Goal: Task Accomplishment & Management: Manage account settings

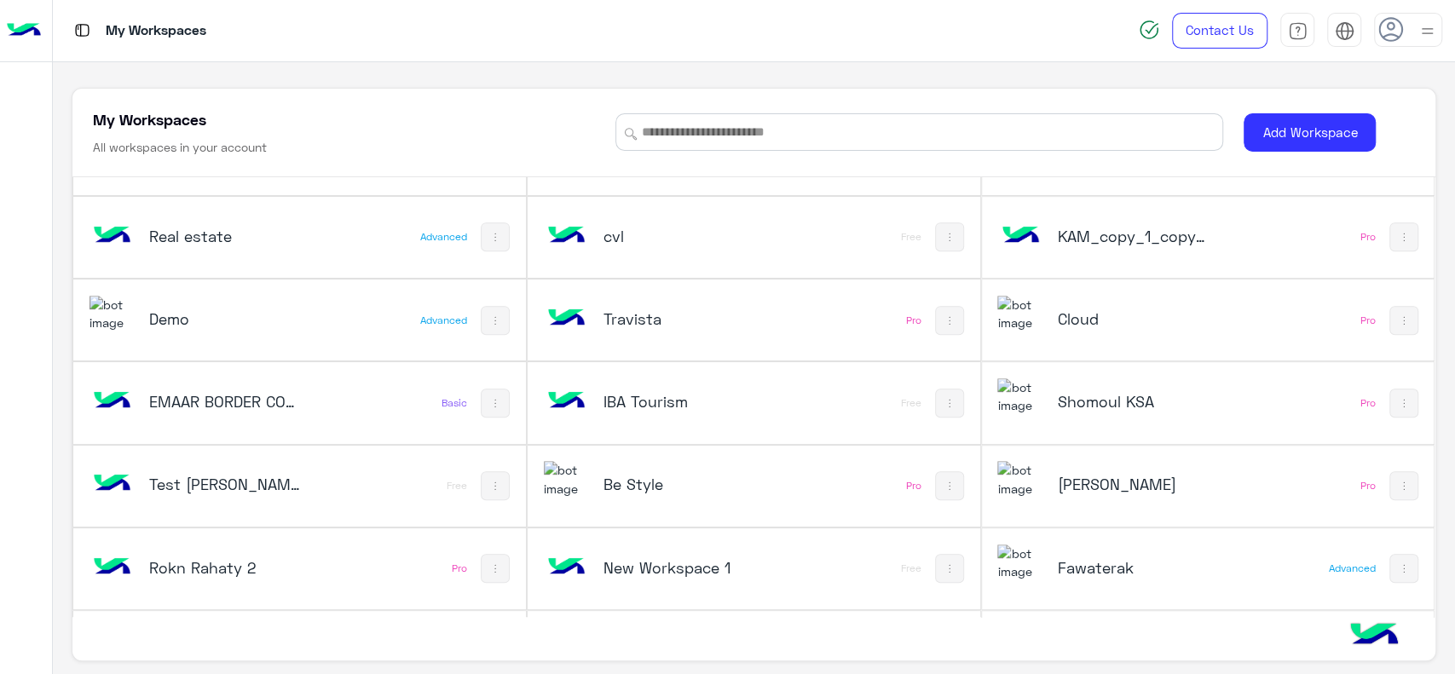
scroll to position [545, 0]
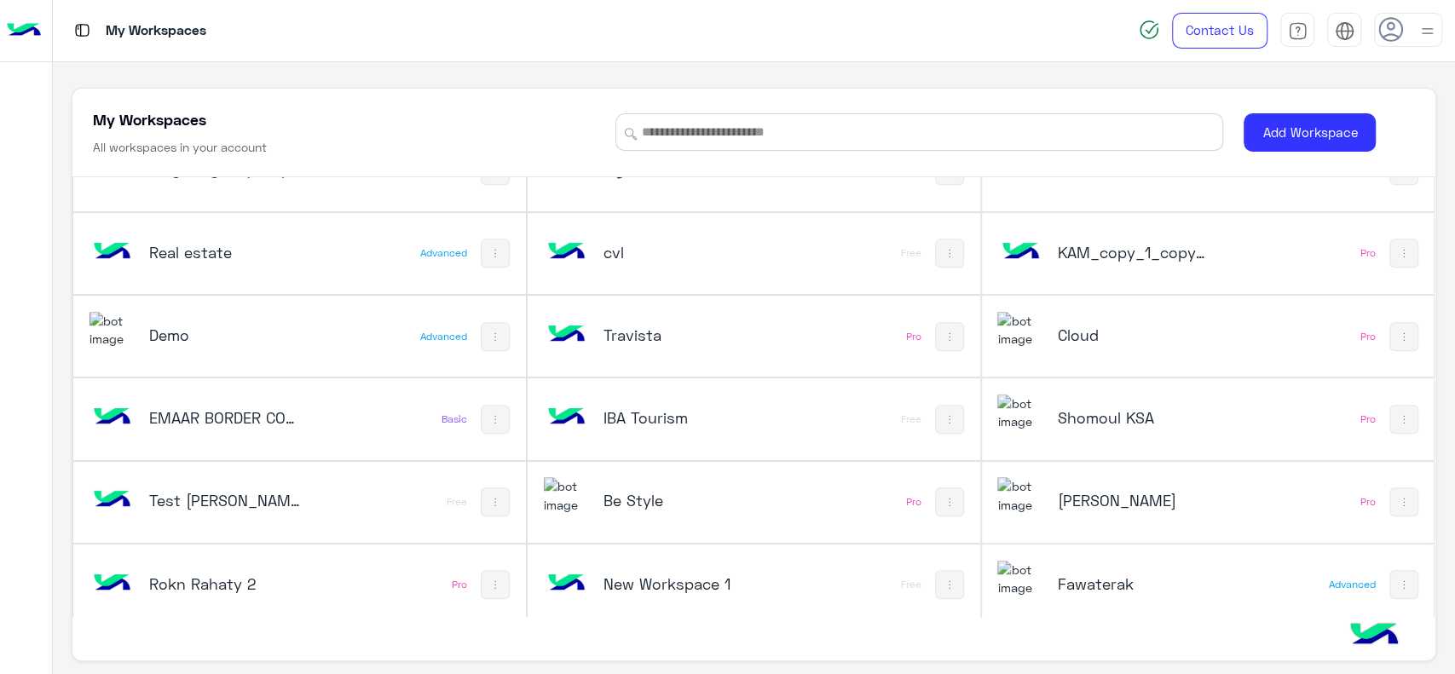
click at [1075, 345] on div "Cloud" at bounding box center [1123, 336] width 252 height 49
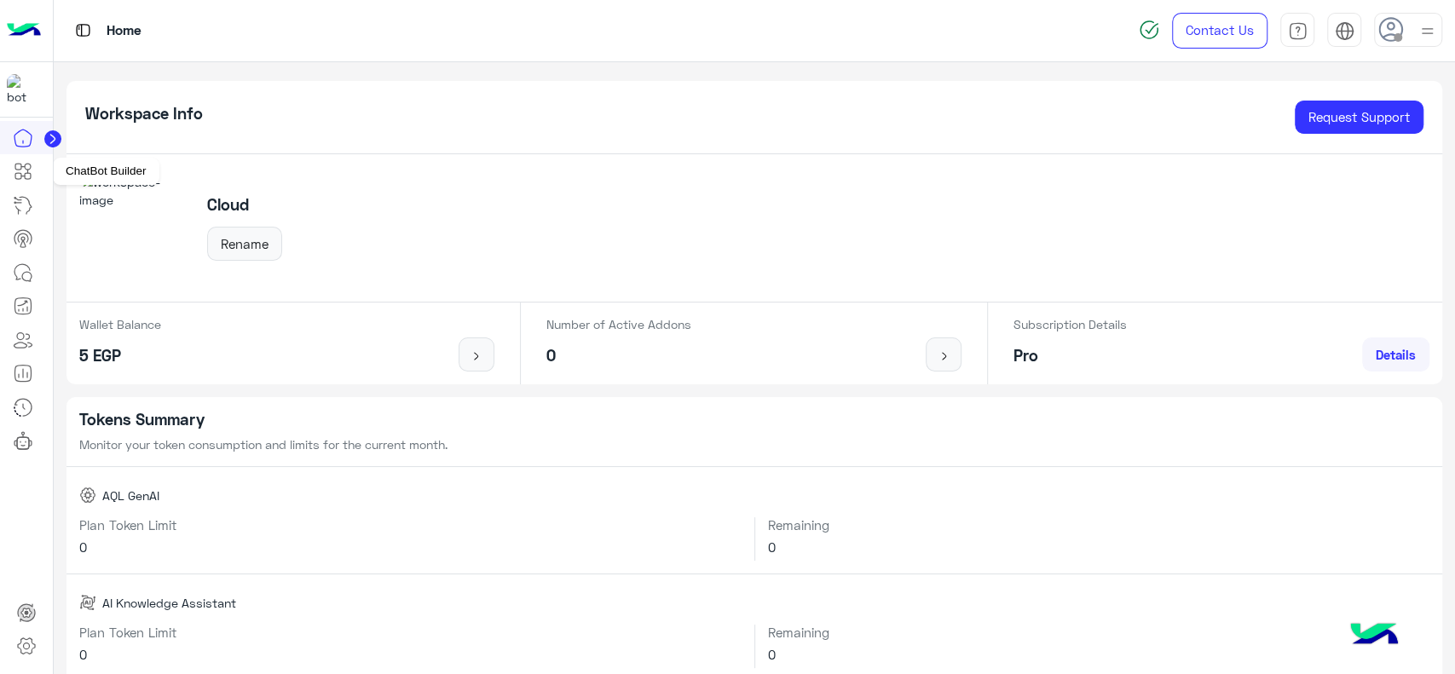
click at [32, 171] on icon at bounding box center [23, 171] width 20 height 20
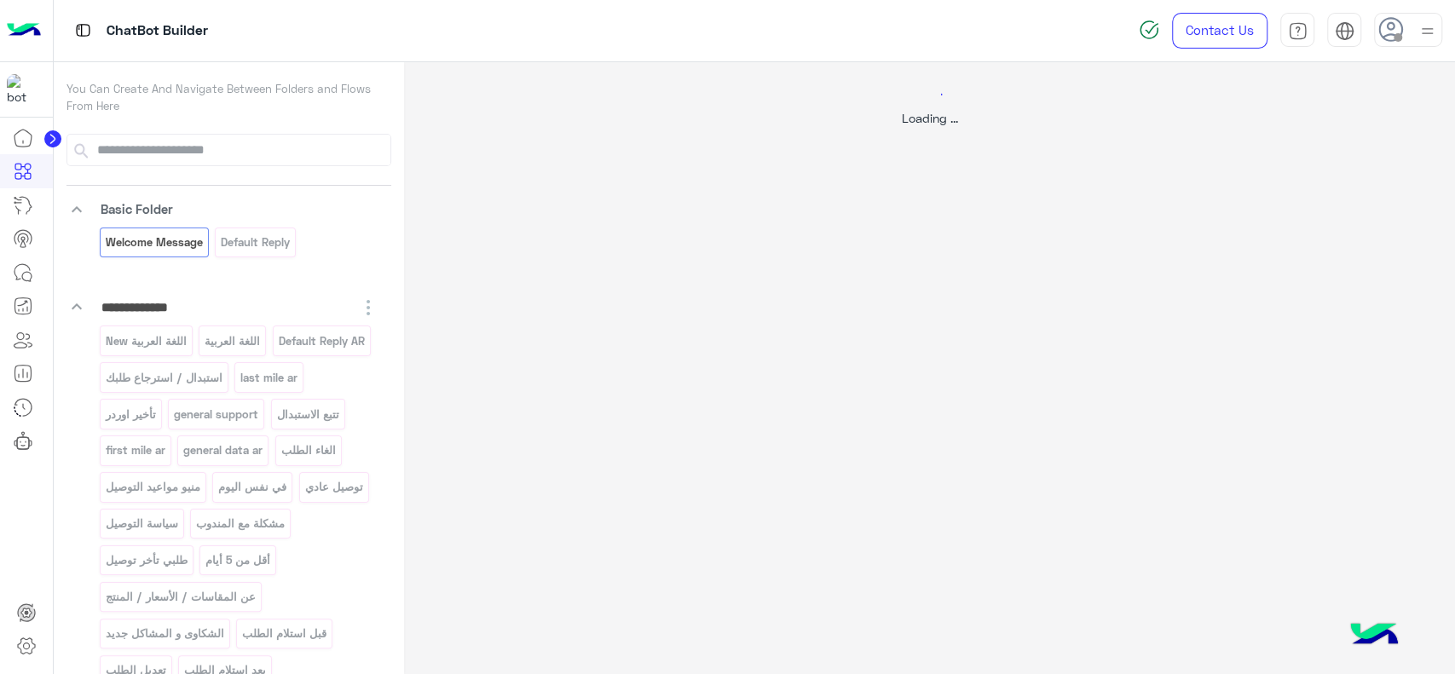
click at [32, 171] on icon at bounding box center [23, 171] width 20 height 20
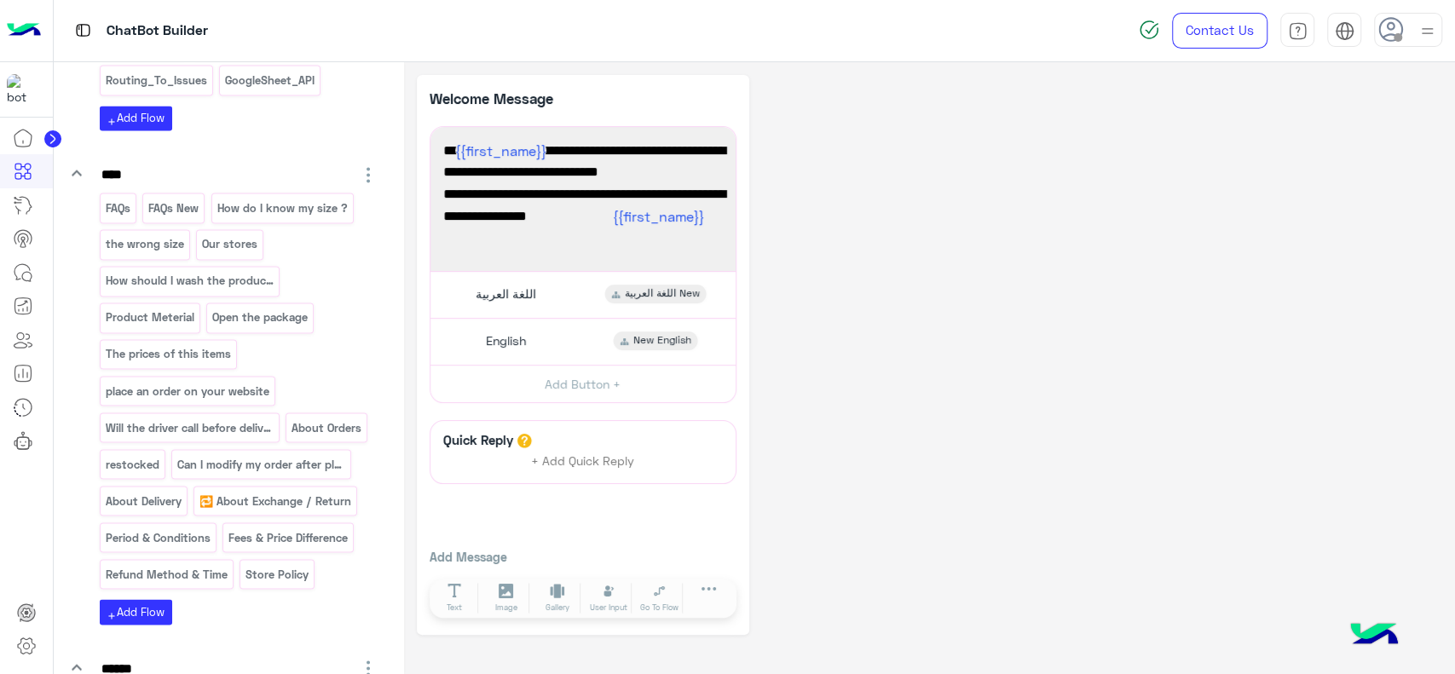
scroll to position [1871, 0]
click at [185, 535] on div "Period & Conditions" at bounding box center [158, 536] width 117 height 30
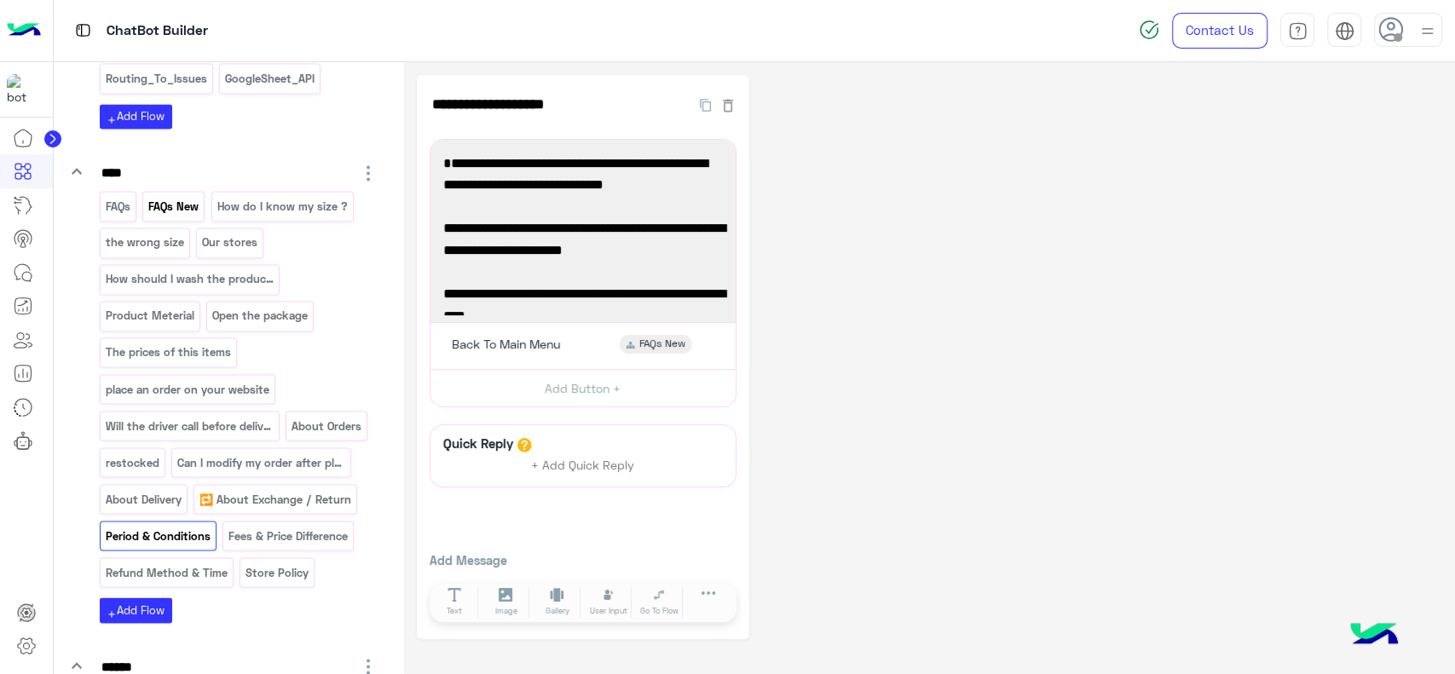
click at [183, 205] on p "FAQs New" at bounding box center [173, 207] width 53 height 20
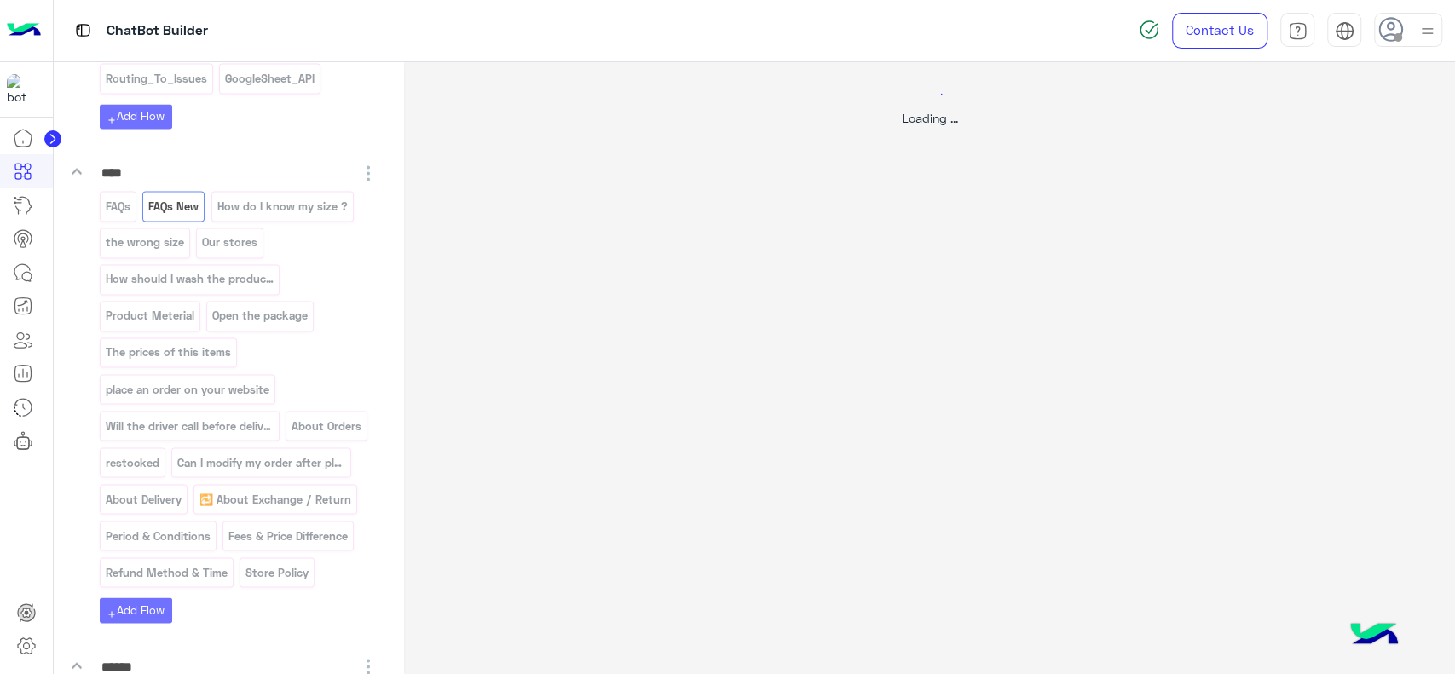
click at [219, 227] on div at bounding box center [727, 337] width 1455 height 674
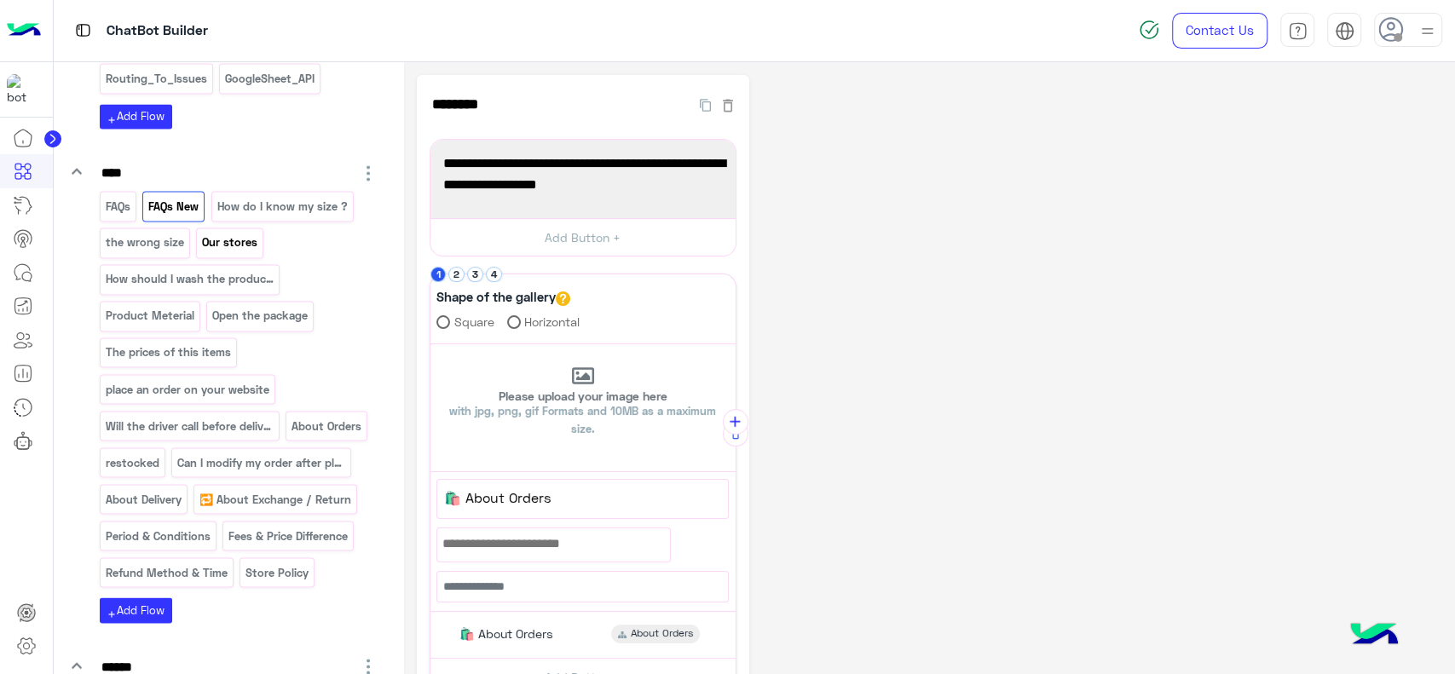
click at [219, 233] on p "Our stores" at bounding box center [230, 243] width 58 height 20
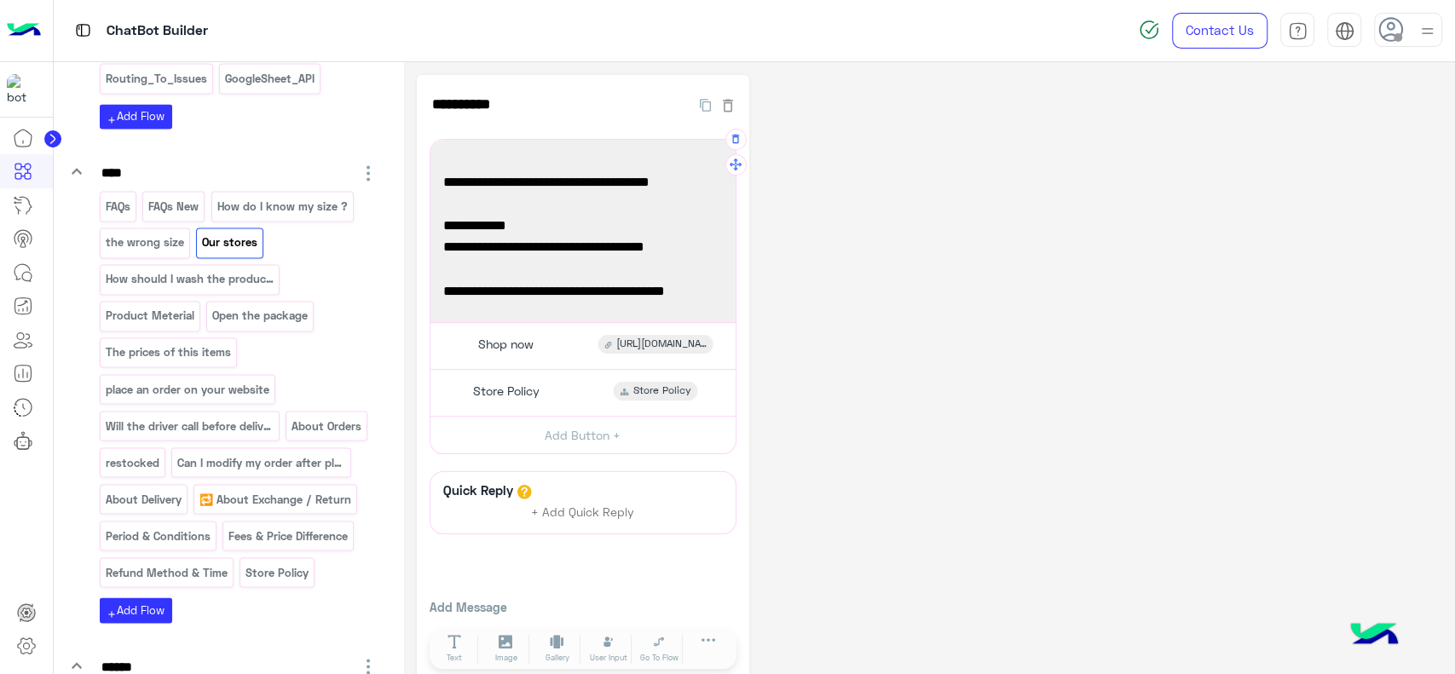
scroll to position [198, 0]
click at [512, 290] on span "📌[URL][DOMAIN_NAME]" at bounding box center [583, 291] width 280 height 22
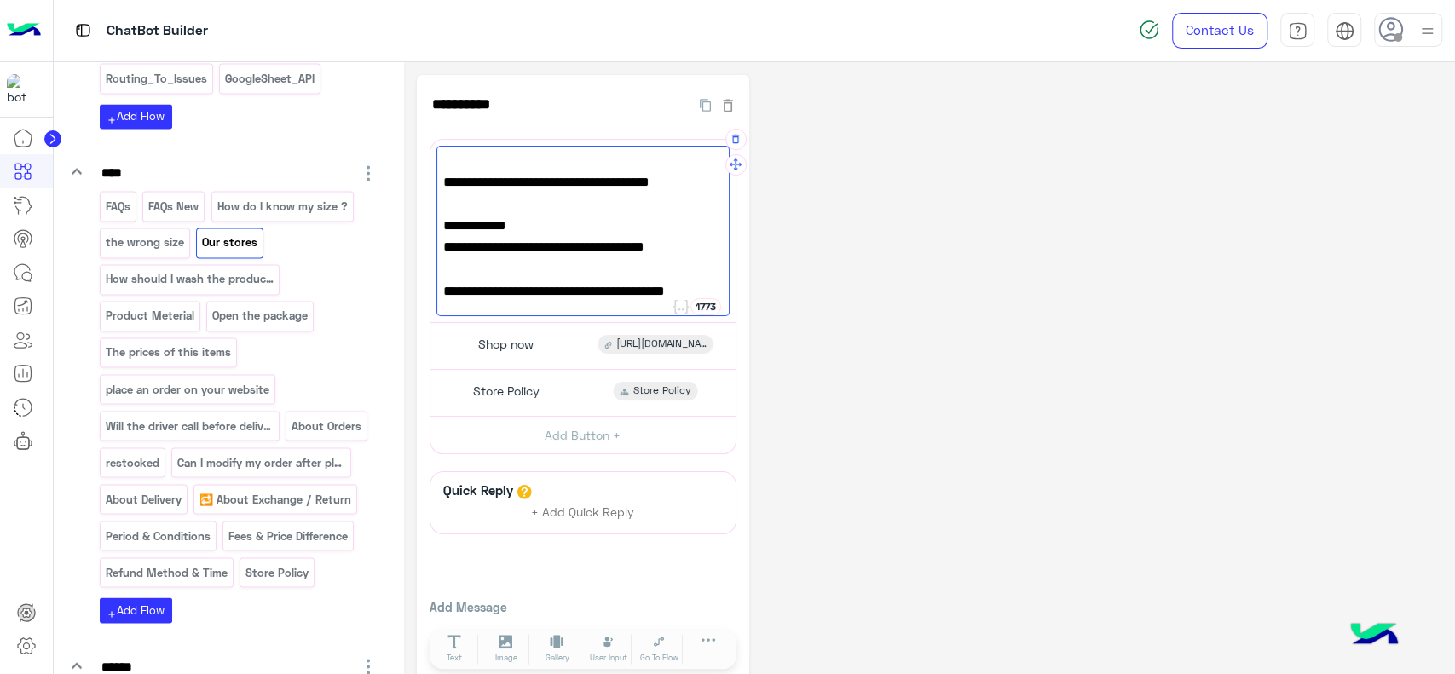
click at [445, 280] on span "📌[URL][DOMAIN_NAME]" at bounding box center [583, 291] width 280 height 22
click at [443, 280] on span "📌[URL][DOMAIN_NAME]" at bounding box center [583, 291] width 280 height 22
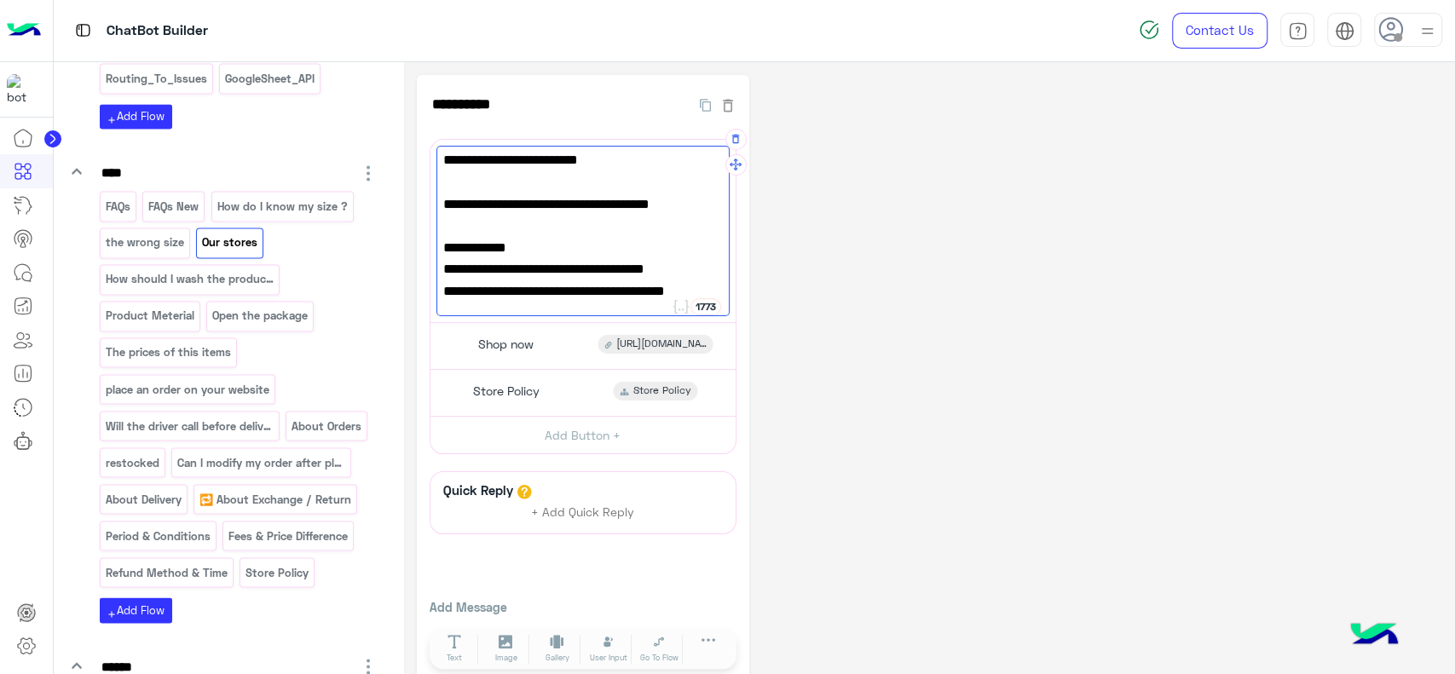
scroll to position [177, 0]
click at [524, 215] on span "📍 Location:" at bounding box center [583, 226] width 280 height 22
click at [553, 282] on span "📌[URL][DOMAIN_NAME]" at bounding box center [583, 291] width 280 height 22
paste textarea "**********"
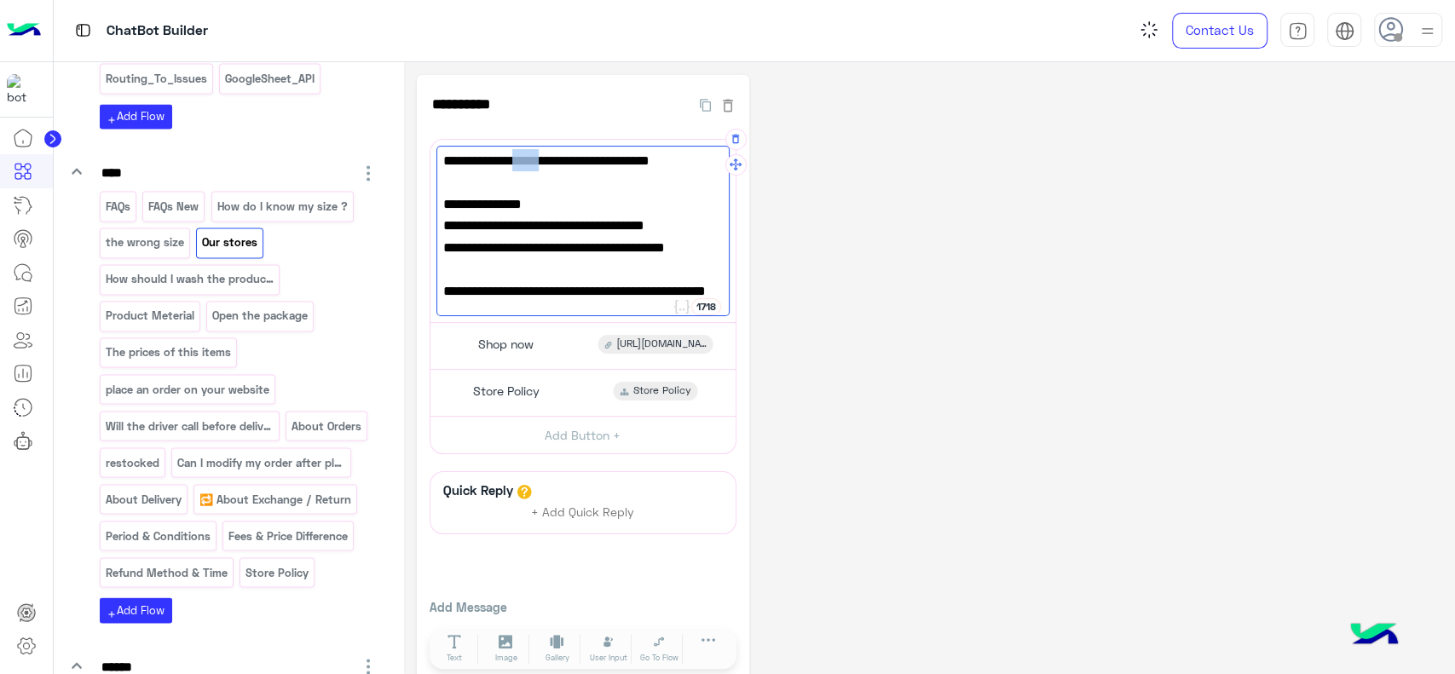
scroll to position [220, 0]
drag, startPoint x: 534, startPoint y: 147, endPoint x: 435, endPoint y: 167, distance: 100.9
click at [436, 167] on div "✨ Welcome! Here are our branch details: 🕒 Working Hours: Daily: 10:00 AM – 11:0…" at bounding box center [582, 231] width 293 height 170
click at [450, 280] on span "Level 2 Gate C in front of La poire - mall of [GEOGRAPHIC_DATA]" at bounding box center [583, 280] width 280 height 43
click at [443, 274] on div "✨ Welcome! Here are our branch details: 🕒 Working Hours: Daily: 10:00 AM – 11:0…" at bounding box center [582, 231] width 293 height 170
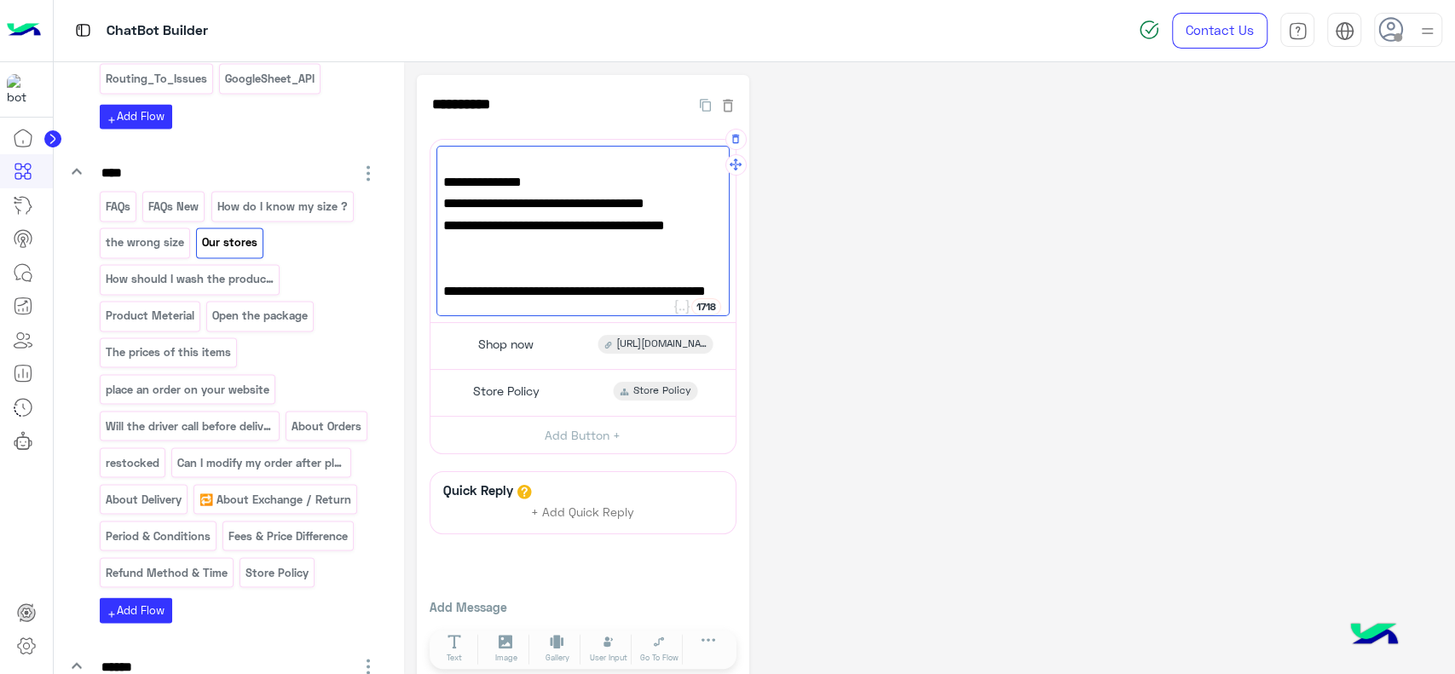
paste textarea "**********"
click at [522, 281] on span "📍 Location 1 :" at bounding box center [583, 270] width 280 height 22
type textarea "**********"
drag, startPoint x: 499, startPoint y: 291, endPoint x: 441, endPoint y: 274, distance: 59.6
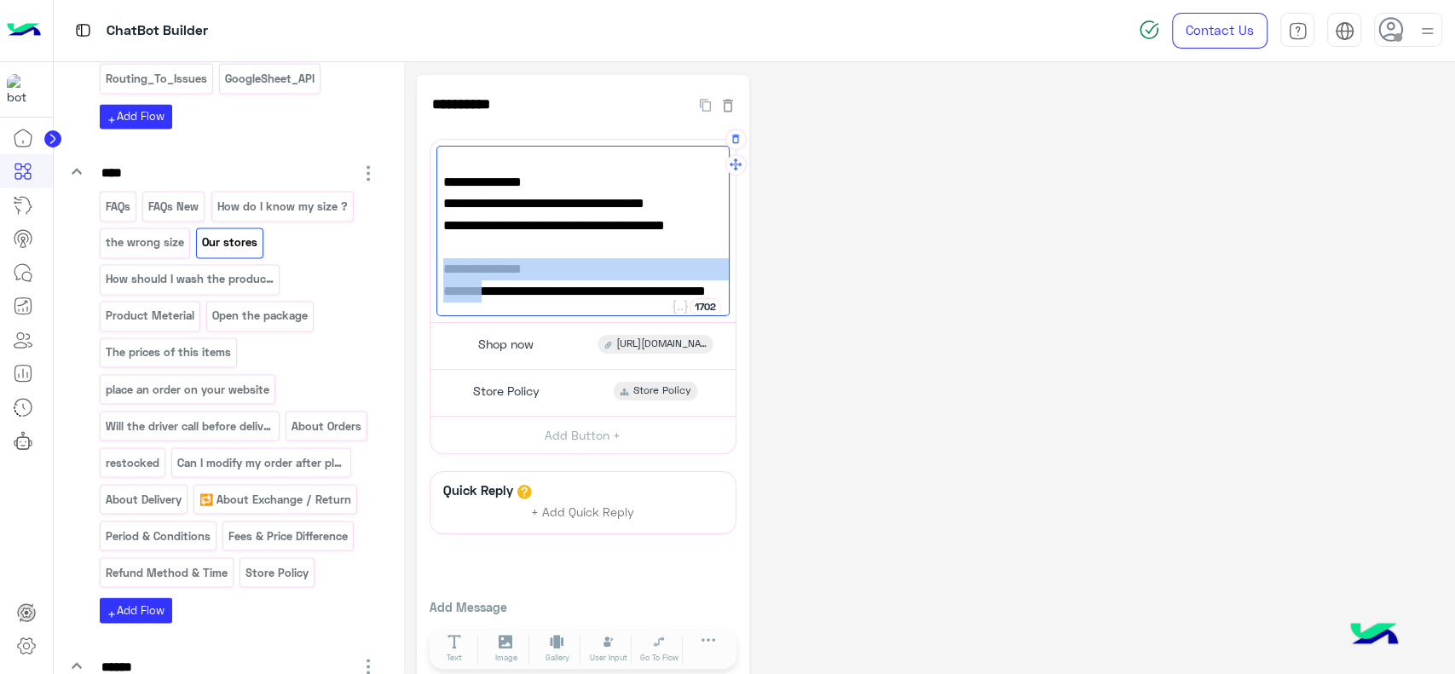
click at [441, 274] on div "✨ Welcome! Here are our branch details: 🕒 Working Hours: Daily: 10:00 AM – 11:0…" at bounding box center [582, 231] width 293 height 170
click at [499, 283] on span "Level 2 Gate C in front of La poire - mall of [GEOGRAPHIC_DATA]" at bounding box center [583, 279] width 280 height 43
drag, startPoint x: 489, startPoint y: 272, endPoint x: 535, endPoint y: 268, distance: 46.1
click at [535, 268] on span "Level 2 Gate C in front of La poire - mall of [GEOGRAPHIC_DATA]" at bounding box center [583, 279] width 280 height 43
click at [625, 291] on span "Level 2 Gate C in front of La poire - mall of [GEOGRAPHIC_DATA]" at bounding box center [583, 279] width 280 height 43
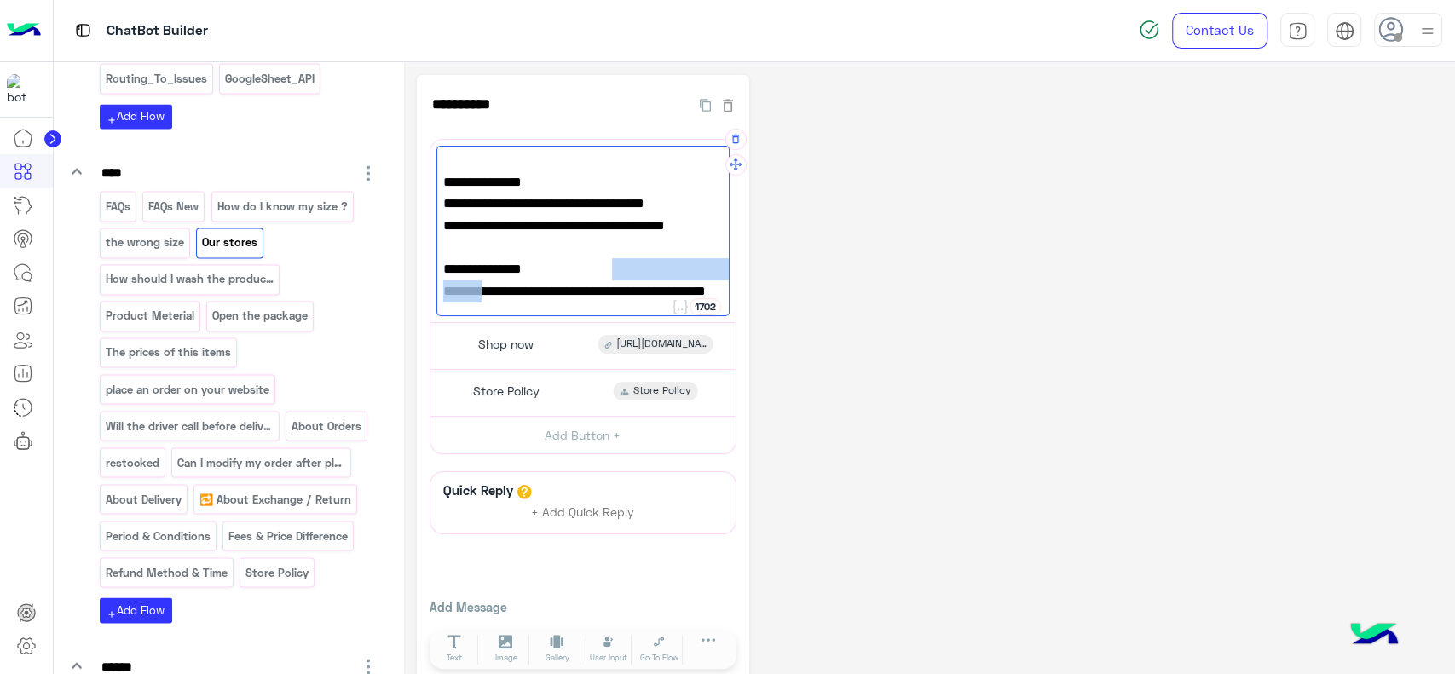
drag, startPoint x: 607, startPoint y: 268, endPoint x: 626, endPoint y: 284, distance: 24.9
click at [626, 284] on span "Level 2 Gate C in front of La poire - mall of [GEOGRAPHIC_DATA]" at bounding box center [583, 279] width 280 height 43
click at [543, 276] on span "Level 2 Gate C in front of La poire - mall of [GEOGRAPHIC_DATA]" at bounding box center [583, 279] width 280 height 43
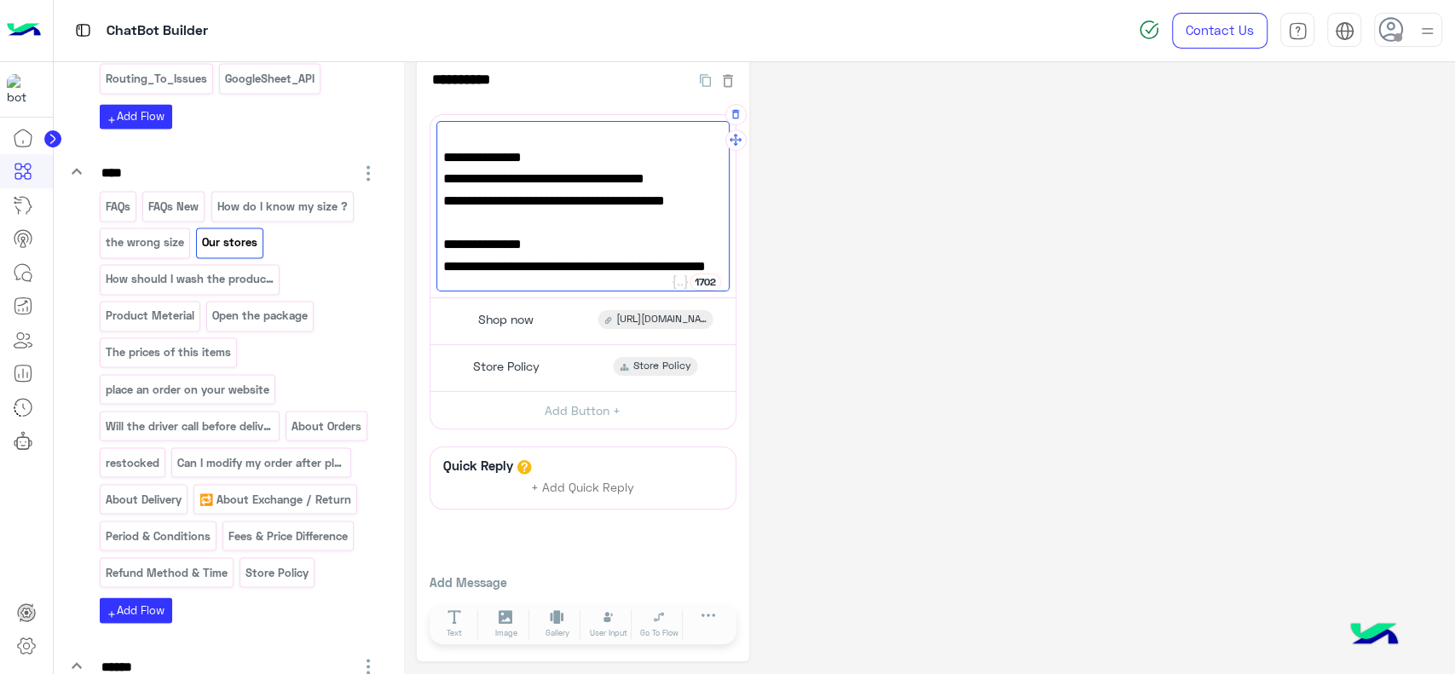
click at [445, 257] on span "Level 2 Gate C in front of La poire - mall of [GEOGRAPHIC_DATA]" at bounding box center [583, 254] width 280 height 43
click at [458, 255] on span "Level 2 Gate C in front of La poire - mall of [GEOGRAPHIC_DATA]" at bounding box center [583, 254] width 280 height 43
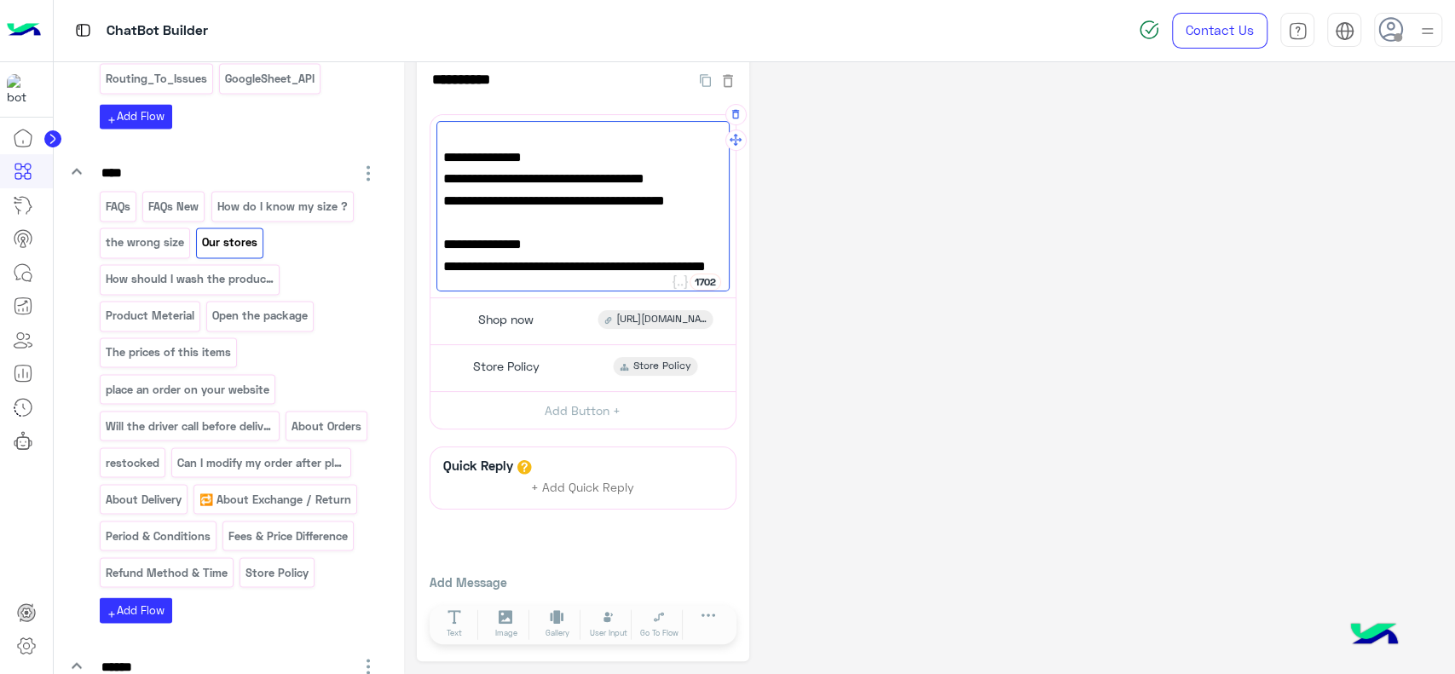
click at [458, 255] on span "Level 2 Gate C in front of La poire - mall of [GEOGRAPHIC_DATA]" at bounding box center [583, 254] width 280 height 43
click at [458, 249] on span "Level 2 Gate C in front of La poire - mall of [GEOGRAPHIC_DATA]" at bounding box center [583, 254] width 280 height 43
drag, startPoint x: 516, startPoint y: 276, endPoint x: 440, endPoint y: 243, distance: 82.8
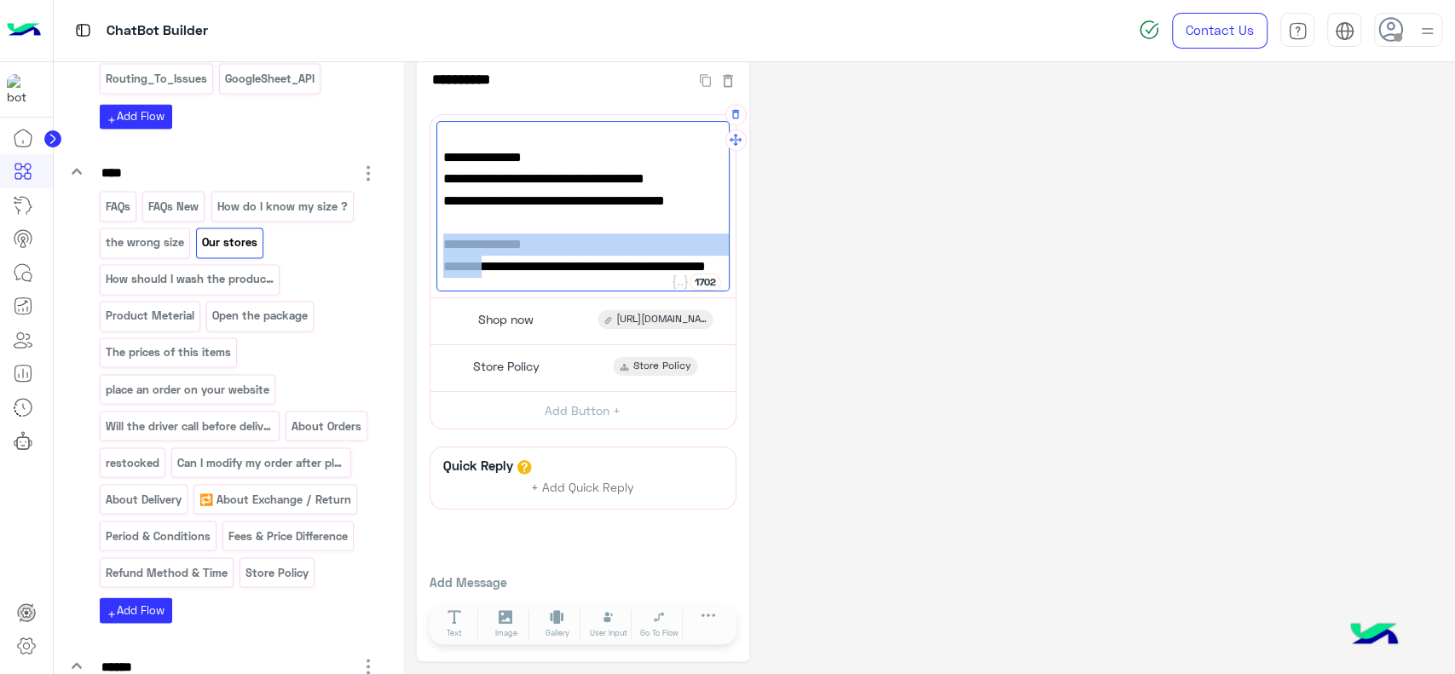
click at [440, 243] on div "✨ Welcome! Here are our branch details: 🕒 Working Hours: Daily: 10:00 AM – 11:0…" at bounding box center [582, 206] width 293 height 170
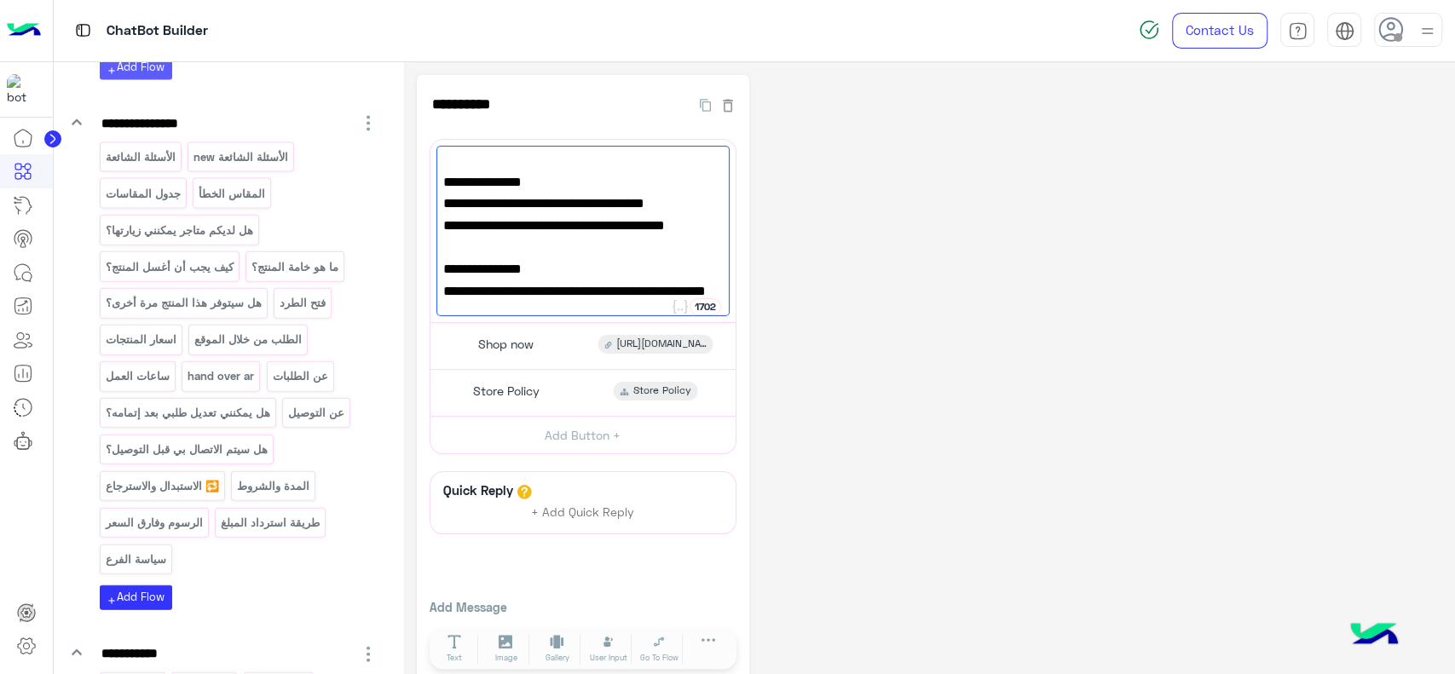
scroll to position [2581, 0]
click at [145, 219] on p "هل لديكم متاجر يمكنني زيارتها؟" at bounding box center [179, 228] width 150 height 20
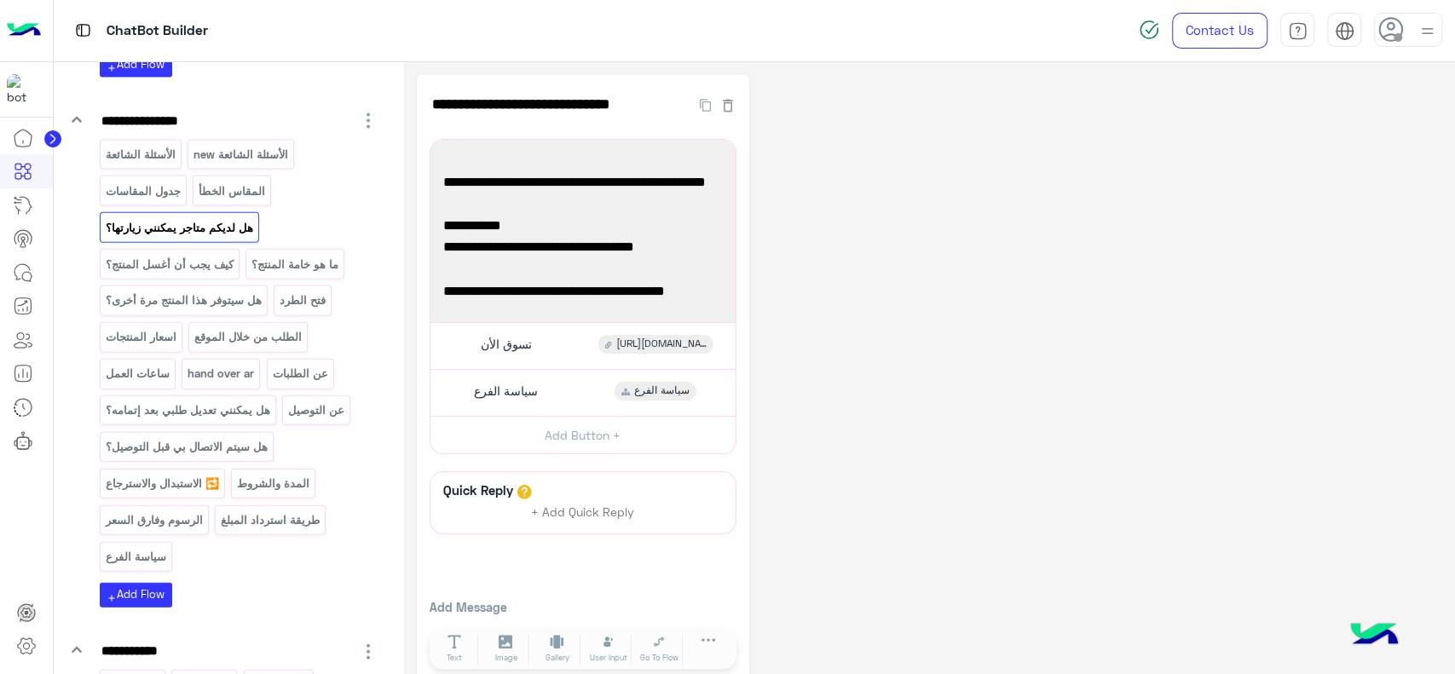
scroll to position [198, 0]
click at [532, 288] on span "📌[URL][DOMAIN_NAME]" at bounding box center [583, 291] width 280 height 22
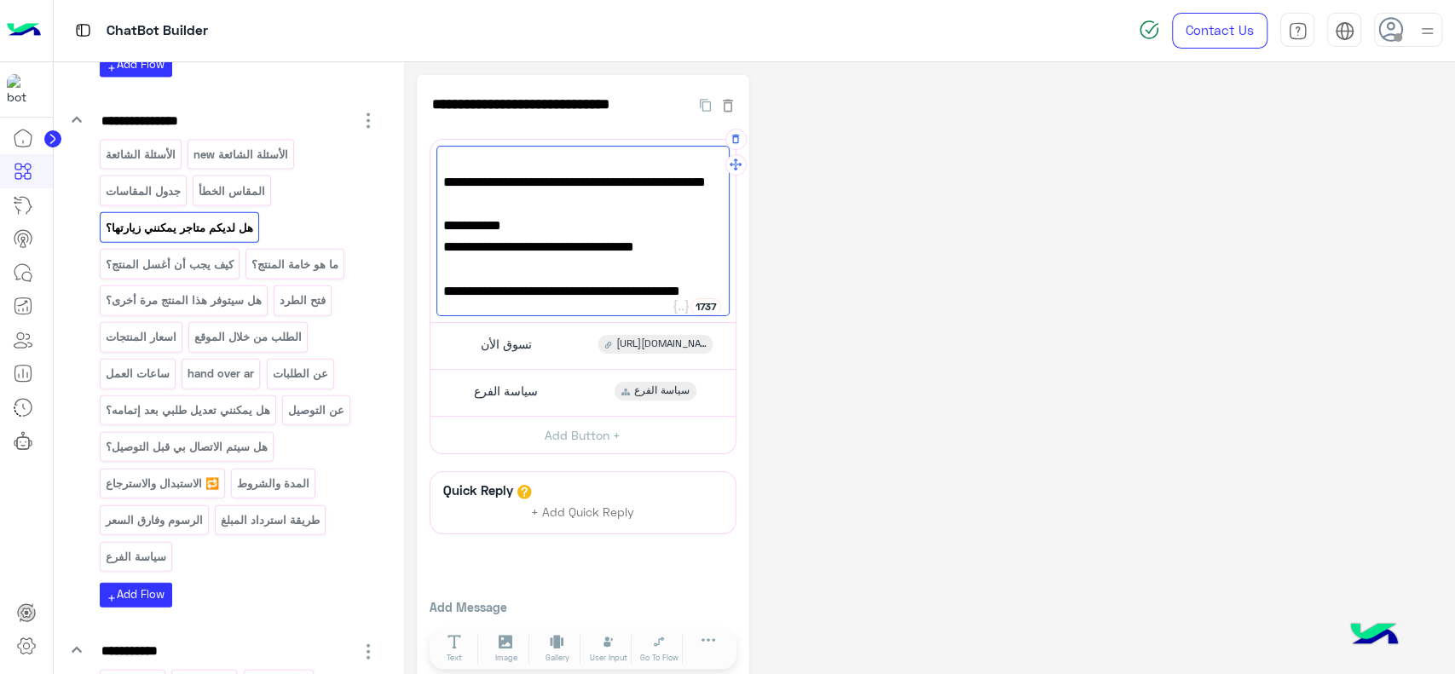
scroll to position [248, 0]
paste textarea "**********"
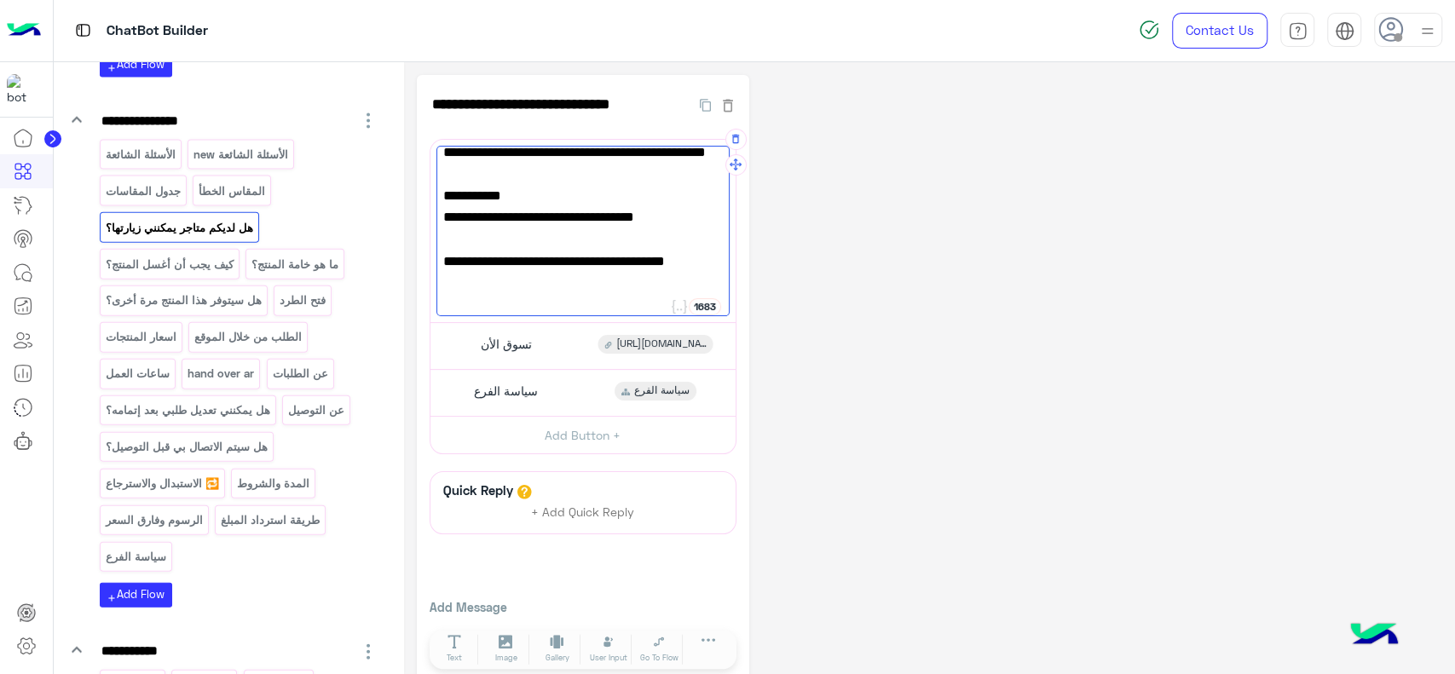
scroll to position [154, 0]
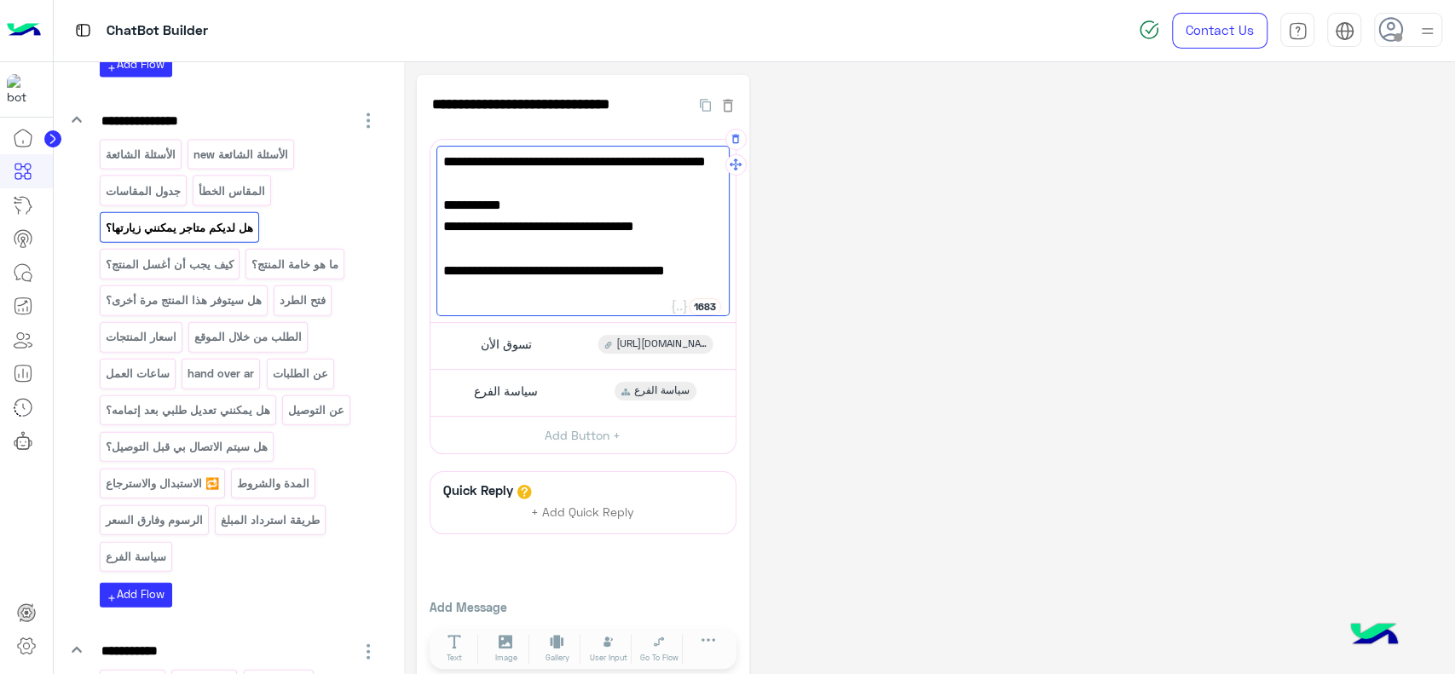
click at [660, 228] on span "📍 العنوان:" at bounding box center [583, 227] width 280 height 22
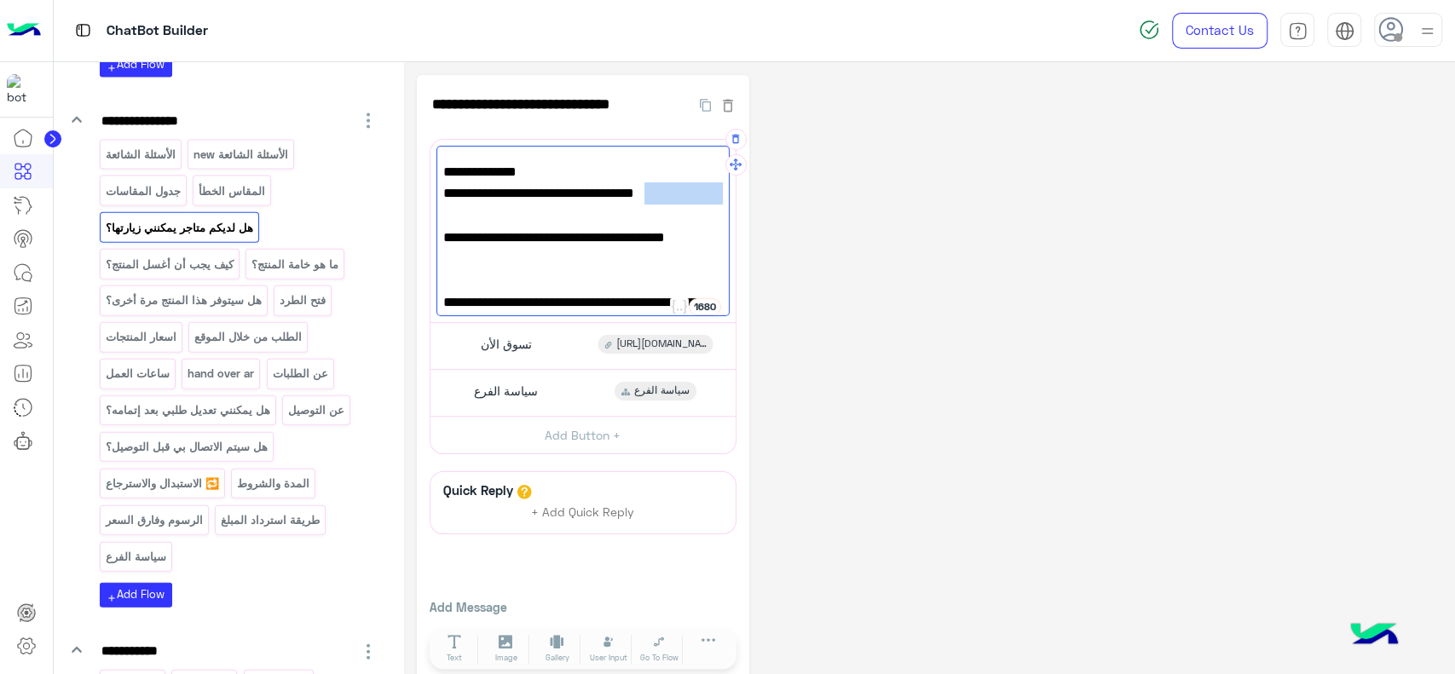
drag, startPoint x: 637, startPoint y: 198, endPoint x: 713, endPoint y: 200, distance: 76.7
click at [713, 200] on span "📍 العنوان 1 :" at bounding box center [583, 193] width 280 height 22
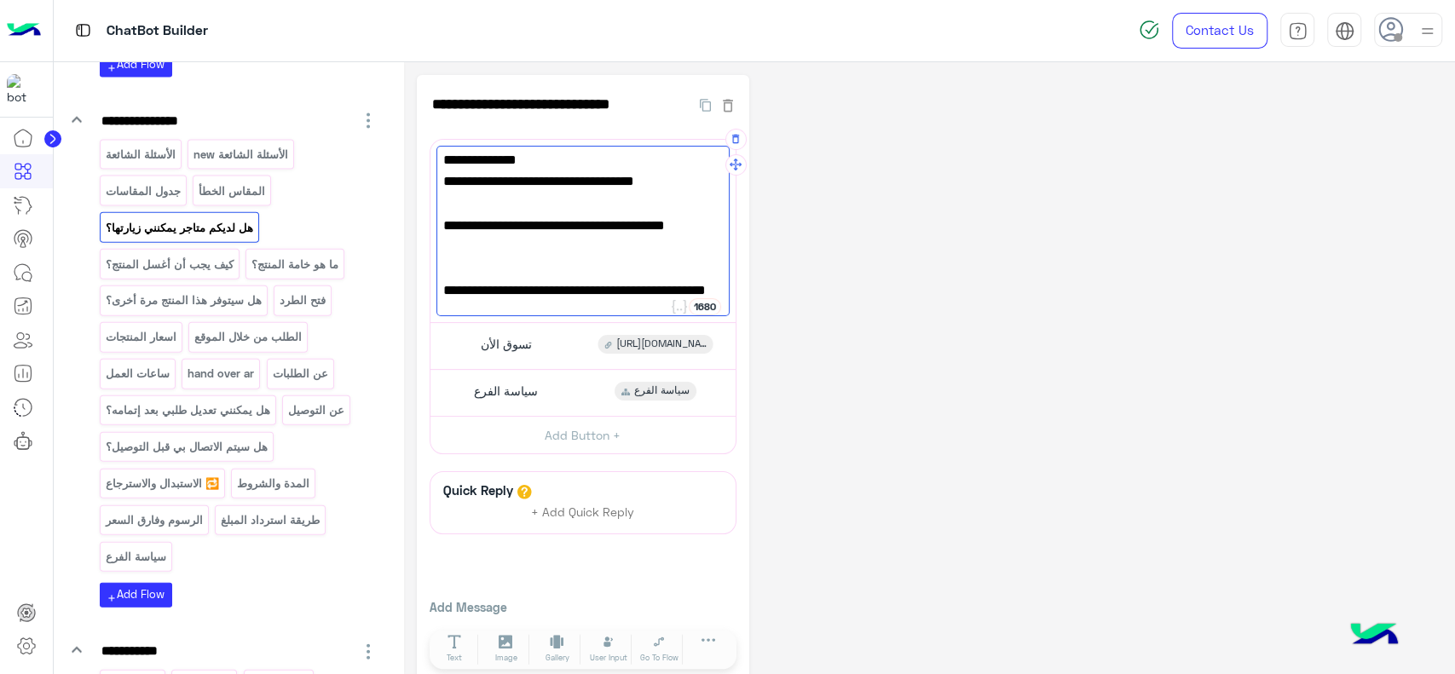
click at [545, 251] on div "✨ مرحبًا بك! نحب نوضحلك إن فرعنا شغال بالمواعيد التالية: 🕒 ساعات العمل: يوميًا:…" at bounding box center [582, 231] width 293 height 170
paste textarea "**********"
click at [649, 244] on span "📍 العنوان 1 :" at bounding box center [583, 247] width 280 height 22
type textarea "**********"
click at [832, 299] on div "**********" at bounding box center [929, 380] width 1025 height 611
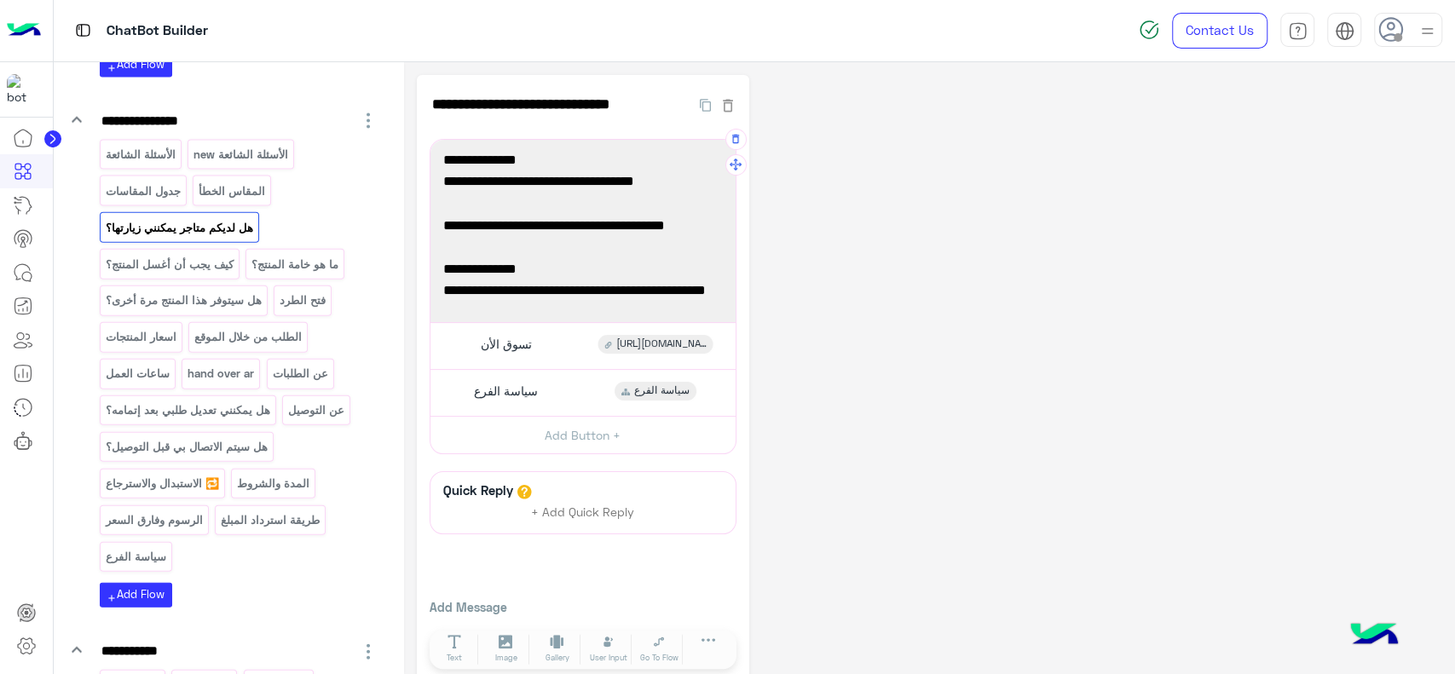
click at [14, 28] on img at bounding box center [24, 31] width 34 height 36
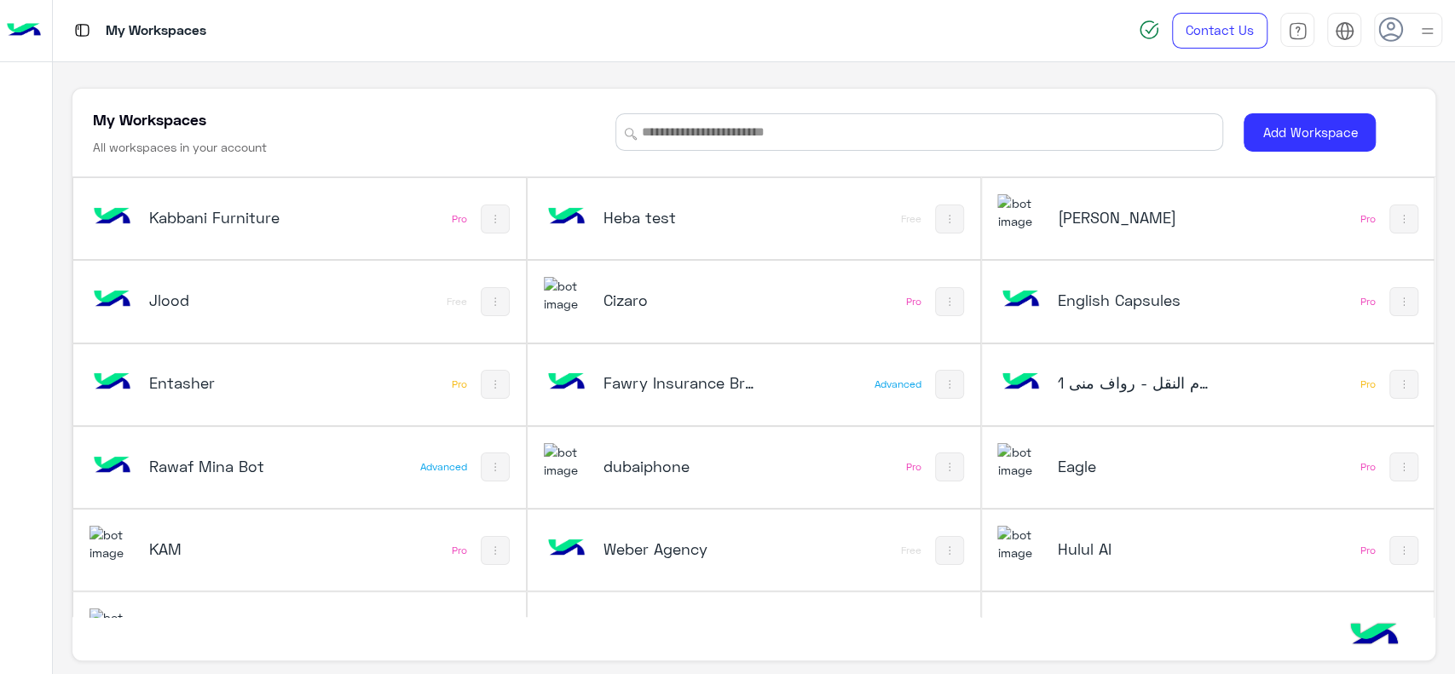
scroll to position [799, 0]
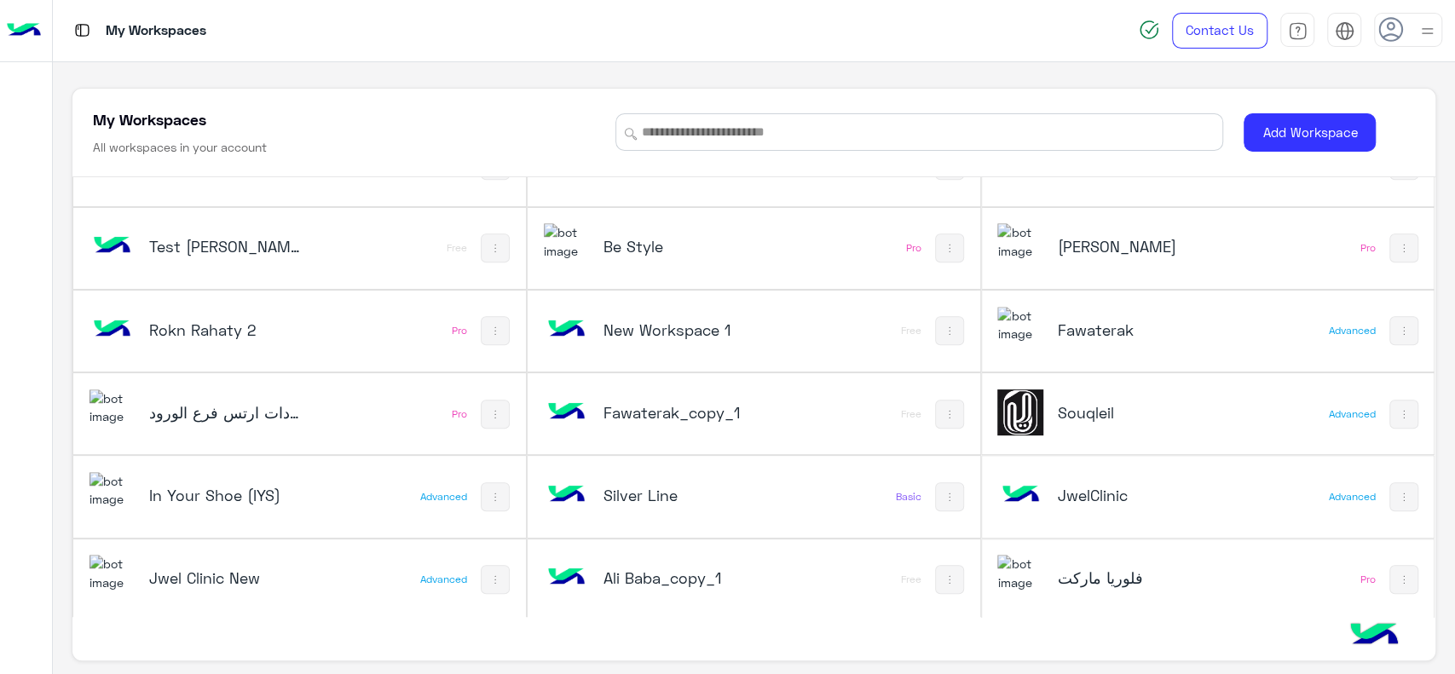
click at [1080, 409] on h5 "Souqleil" at bounding box center [1133, 412] width 152 height 20
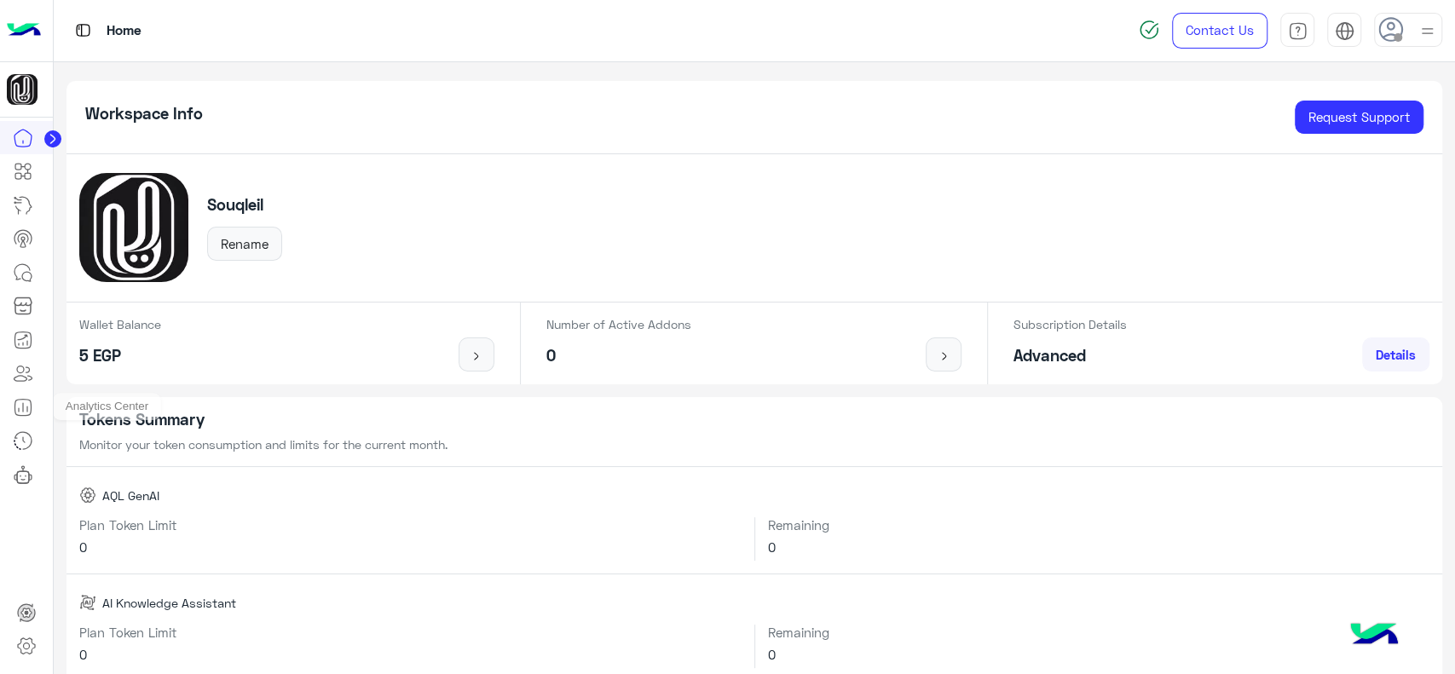
click at [27, 405] on icon at bounding box center [23, 407] width 20 height 20
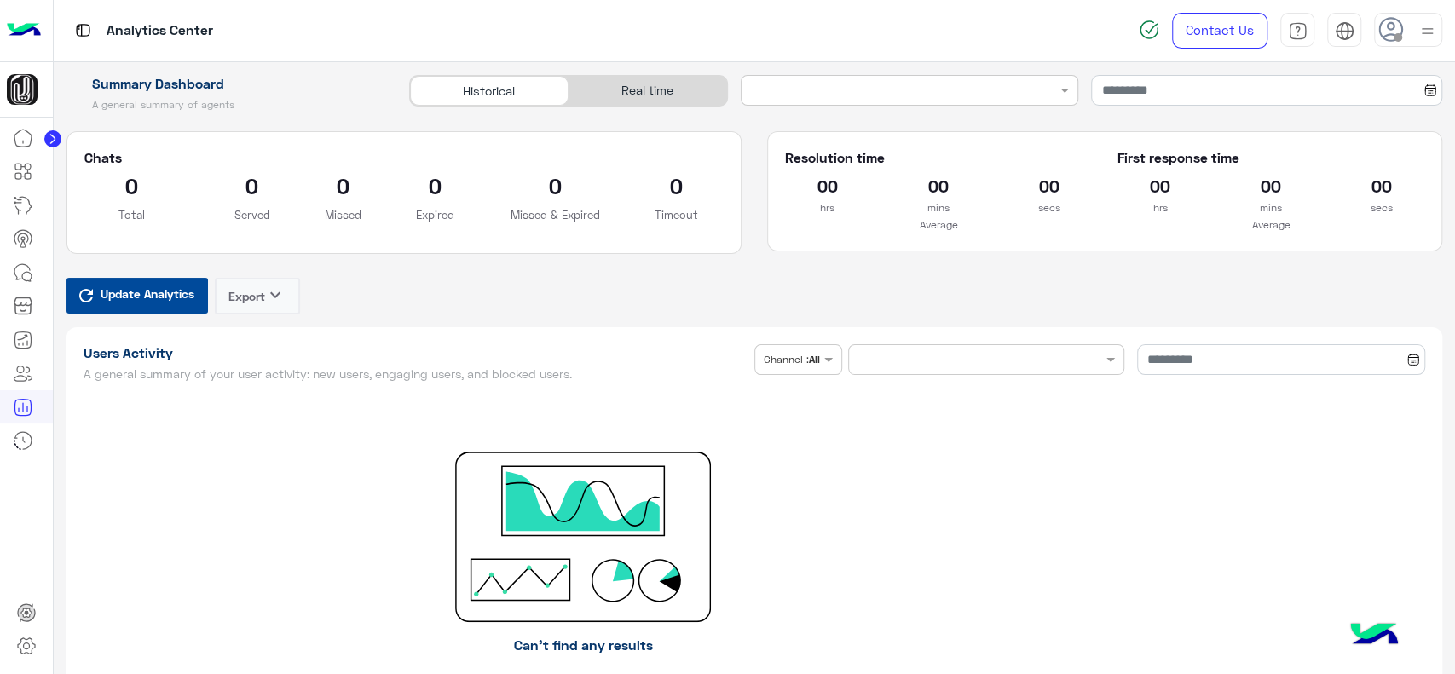
click at [698, 78] on div "Real time" at bounding box center [647, 91] width 159 height 30
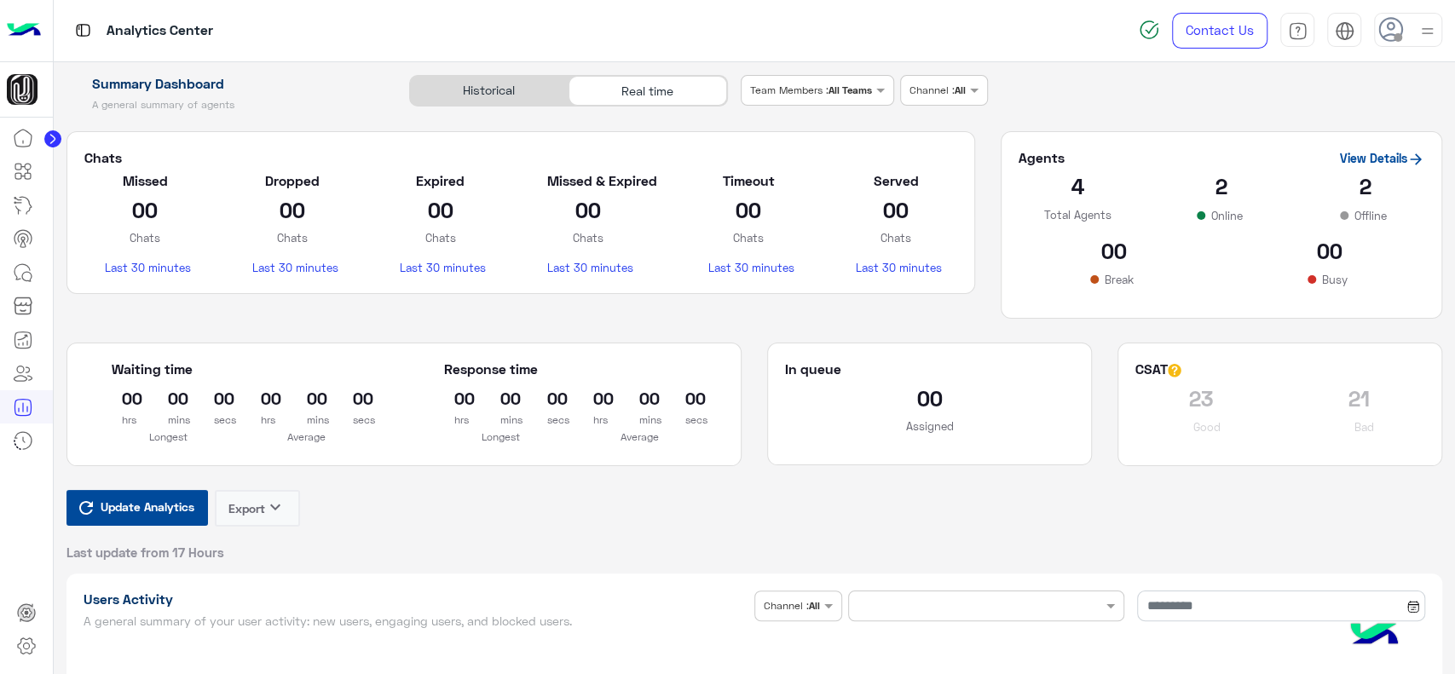
click at [1349, 159] on link "View Details" at bounding box center [1382, 158] width 84 height 14
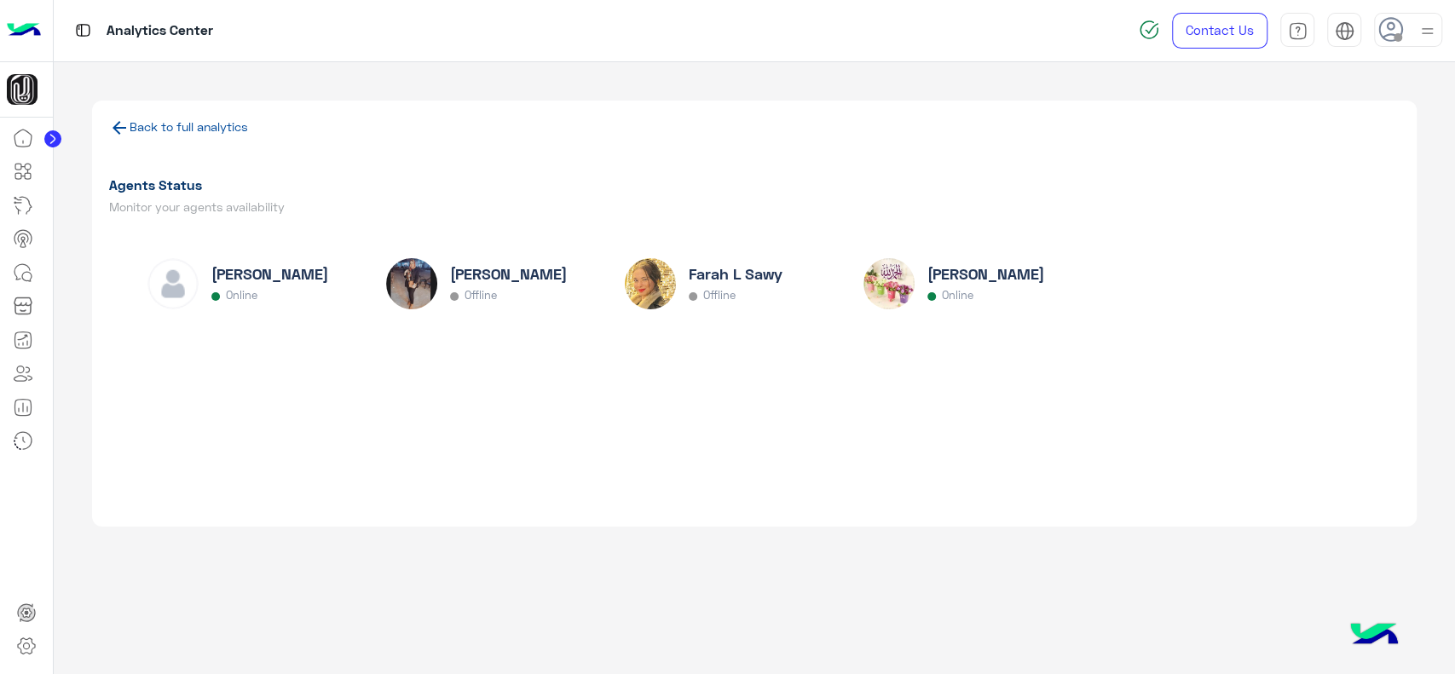
click at [131, 133] on link "Back to full analytics" at bounding box center [189, 126] width 118 height 14
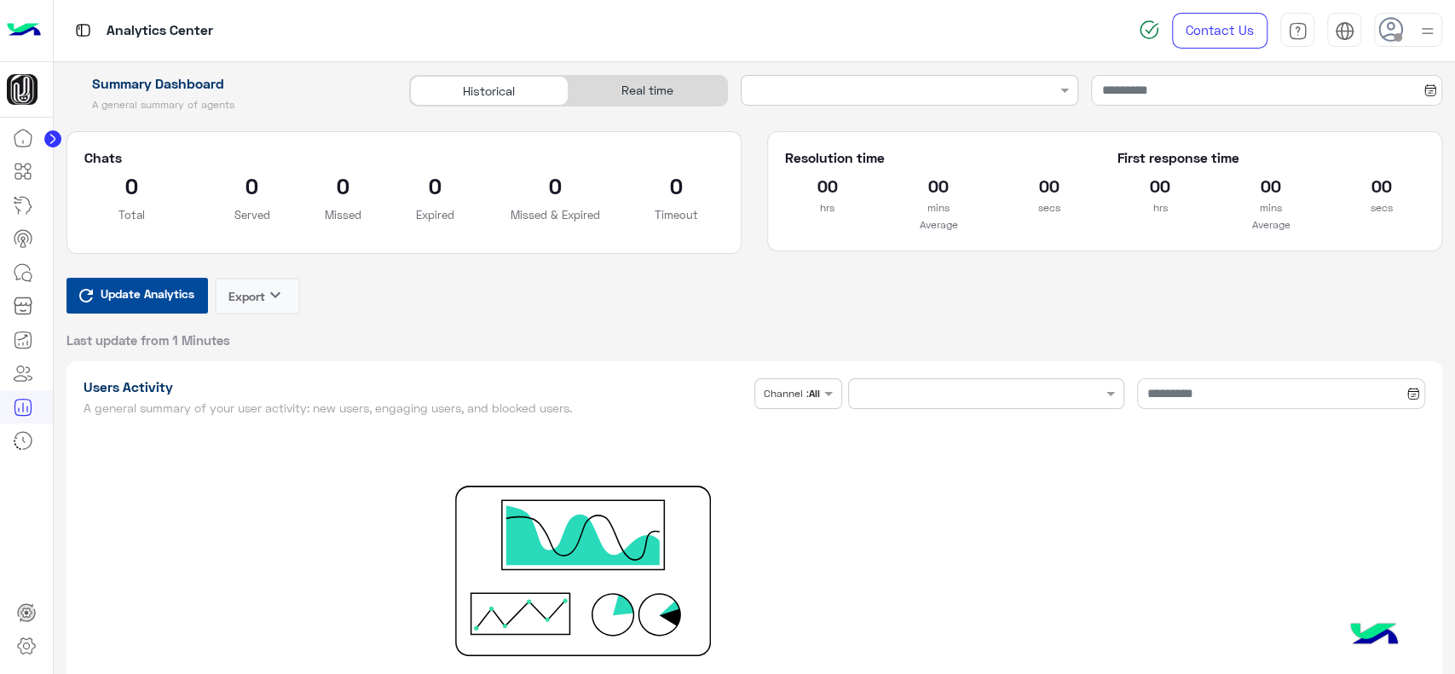
click at [634, 81] on div "Real time" at bounding box center [647, 91] width 159 height 30
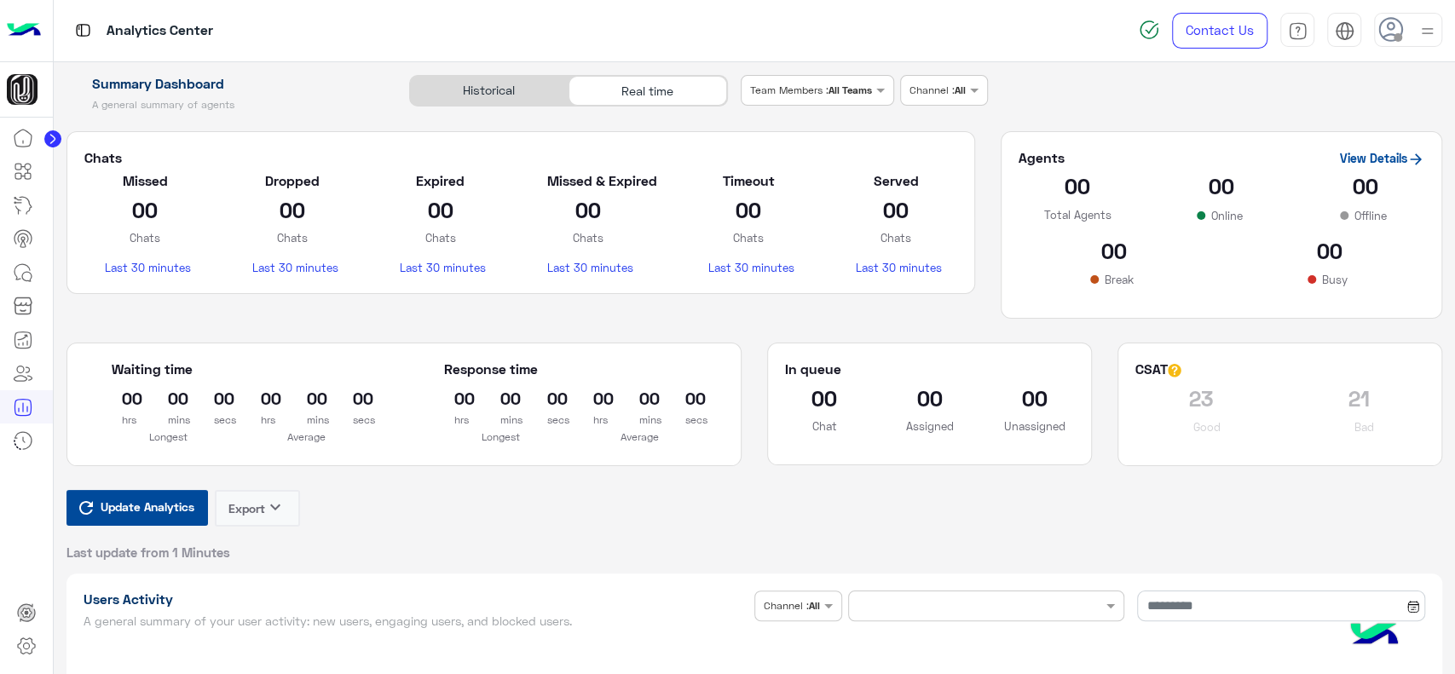
click at [110, 513] on span "Update Analytics" at bounding box center [147, 506] width 102 height 23
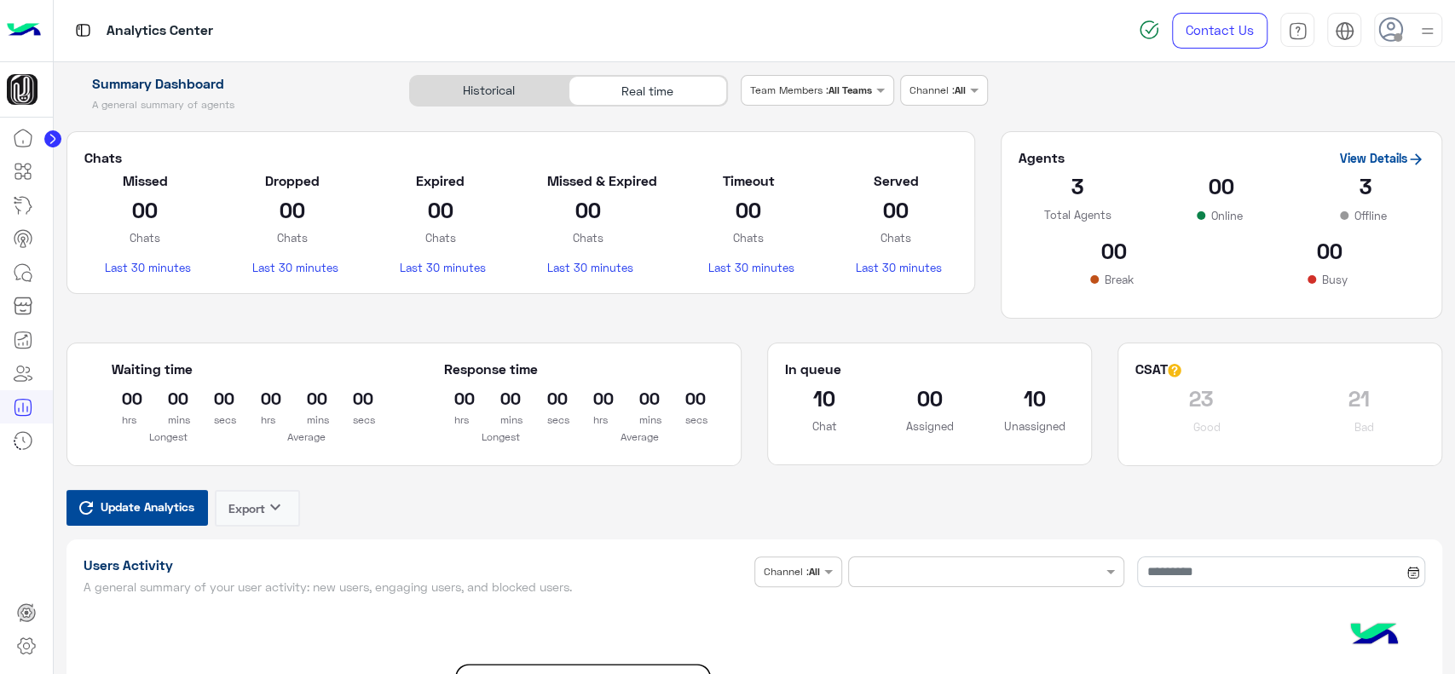
click at [165, 504] on span "Update Analytics" at bounding box center [147, 506] width 102 height 23
click at [18, 646] on icon at bounding box center [26, 646] width 17 height 16
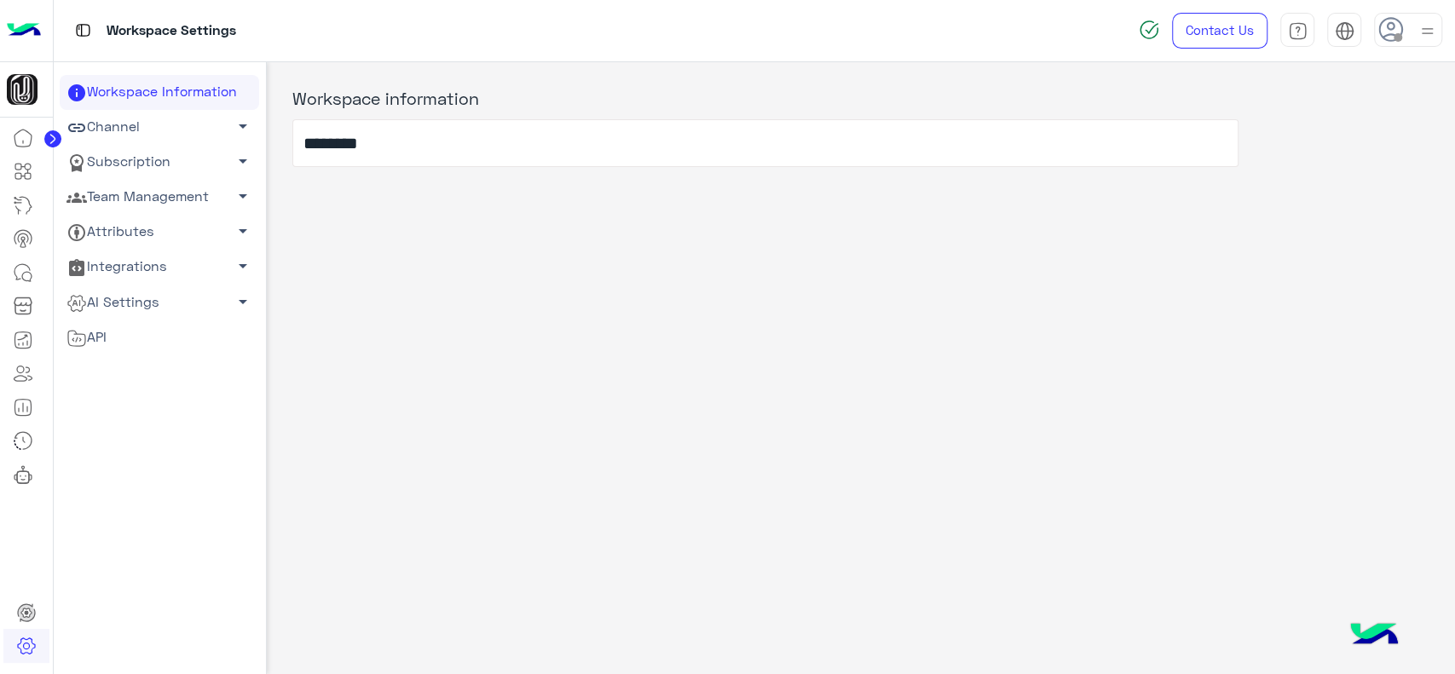
click at [174, 203] on link "Team Management arrow_drop_down" at bounding box center [159, 197] width 199 height 35
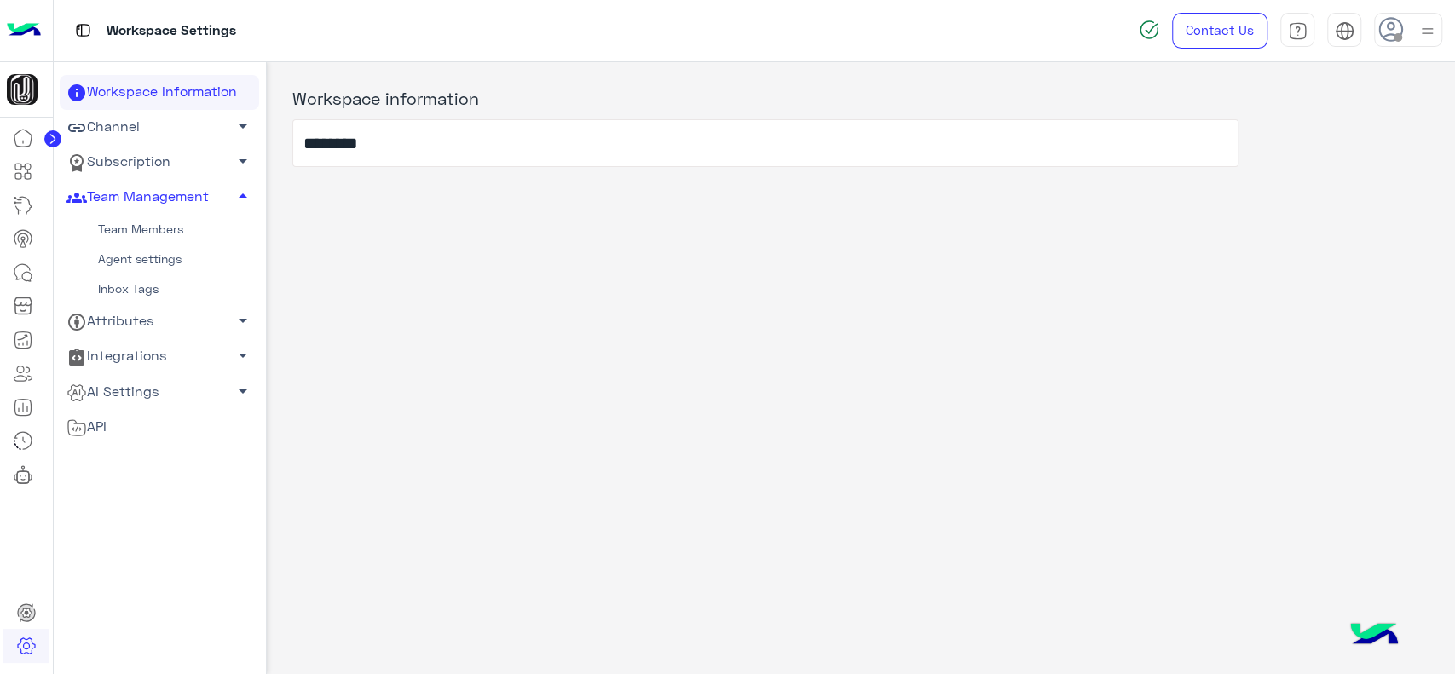
click at [155, 225] on link "Team Members" at bounding box center [159, 230] width 199 height 30
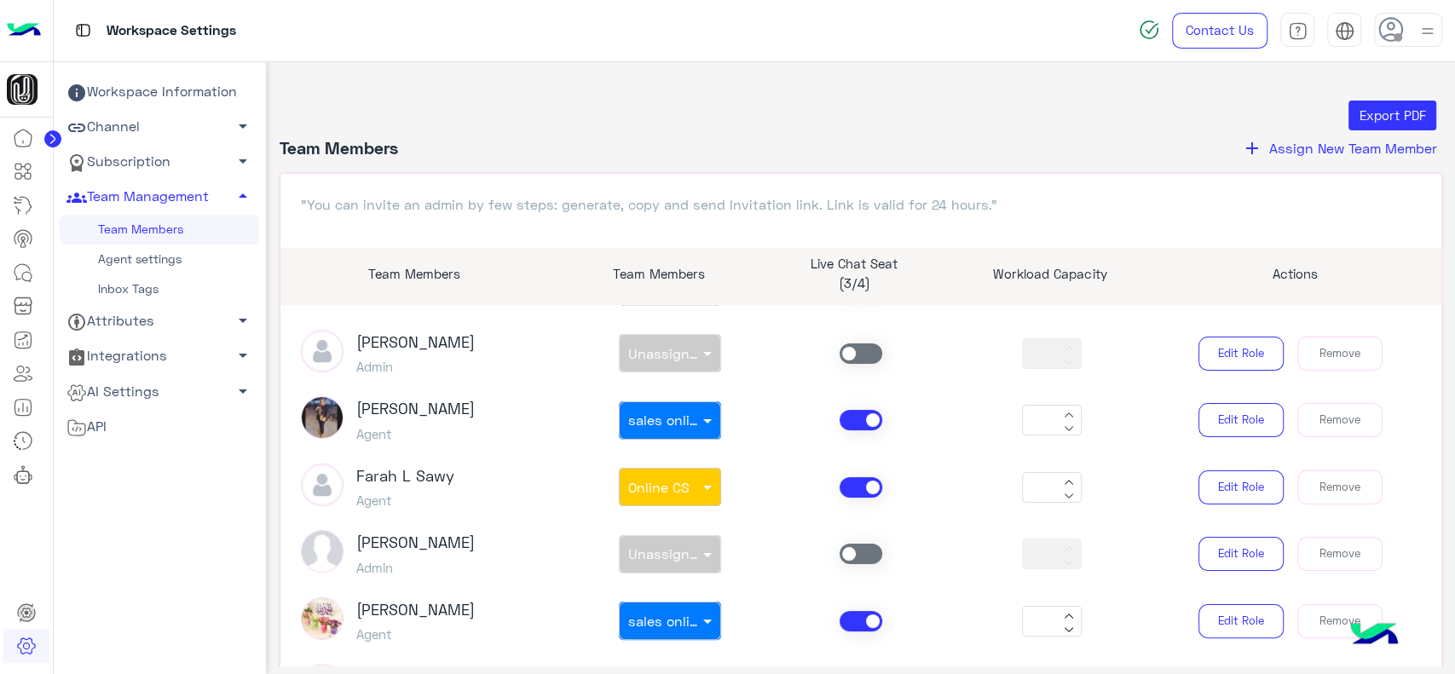
scroll to position [163, 0]
